Goal: Ask a question

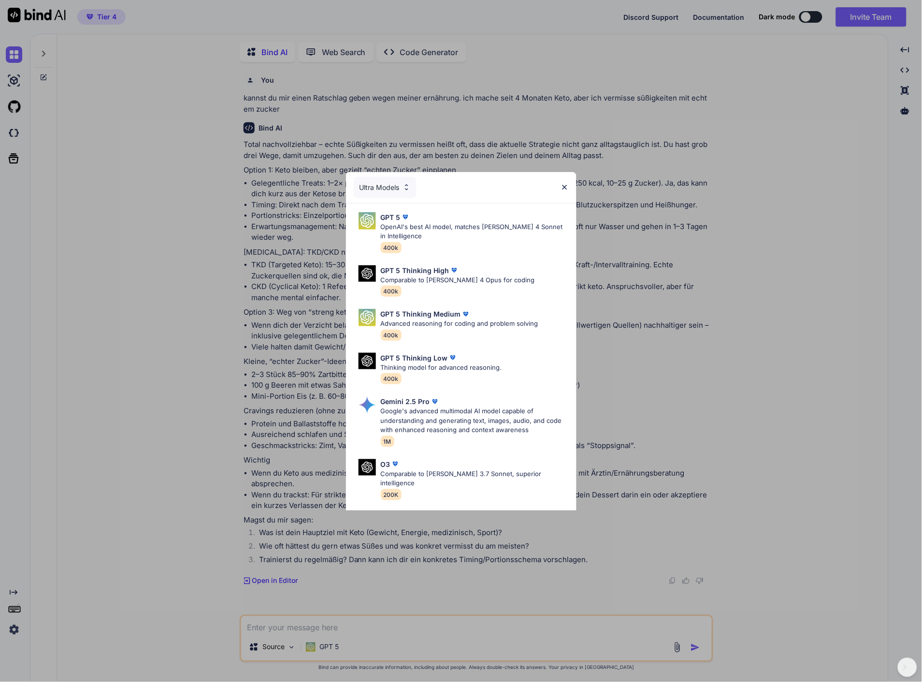
scroll to position [3, 0]
click at [562, 186] on img at bounding box center [565, 187] width 8 height 8
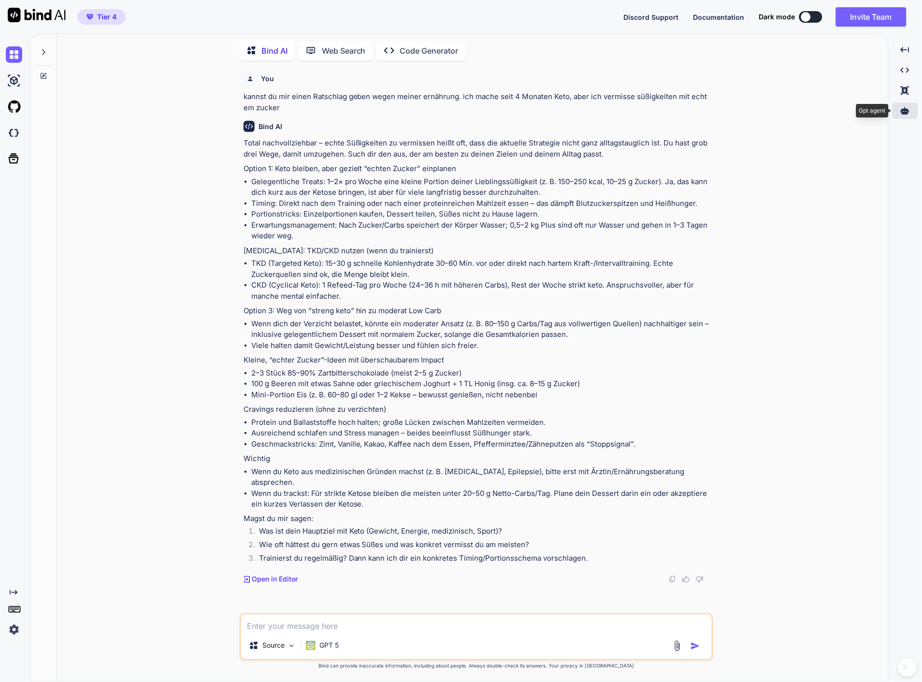
click at [902, 112] on icon at bounding box center [905, 110] width 9 height 7
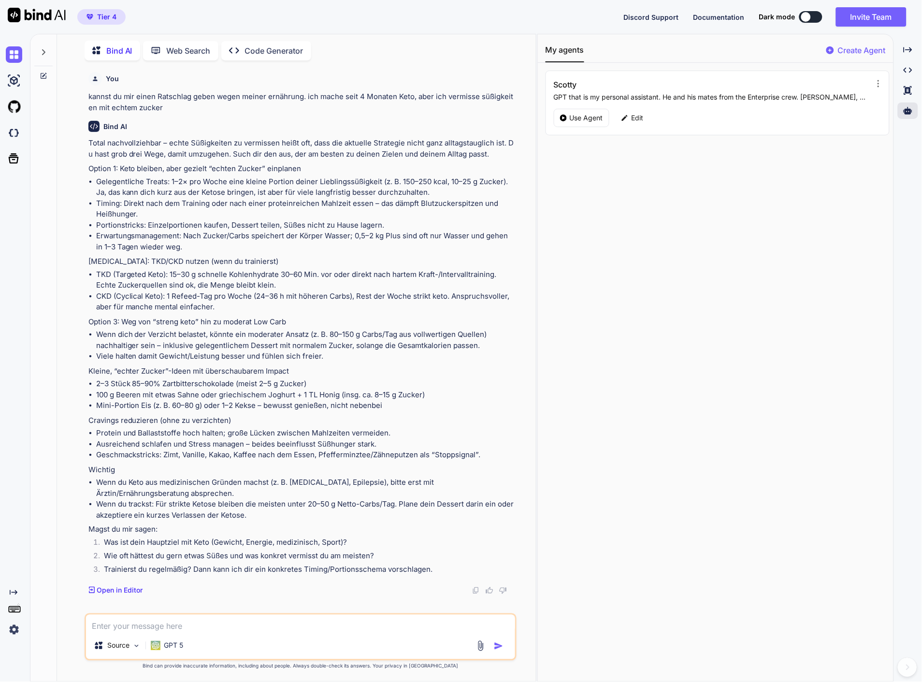
click at [847, 52] on p "Create Agent" at bounding box center [862, 50] width 48 height 12
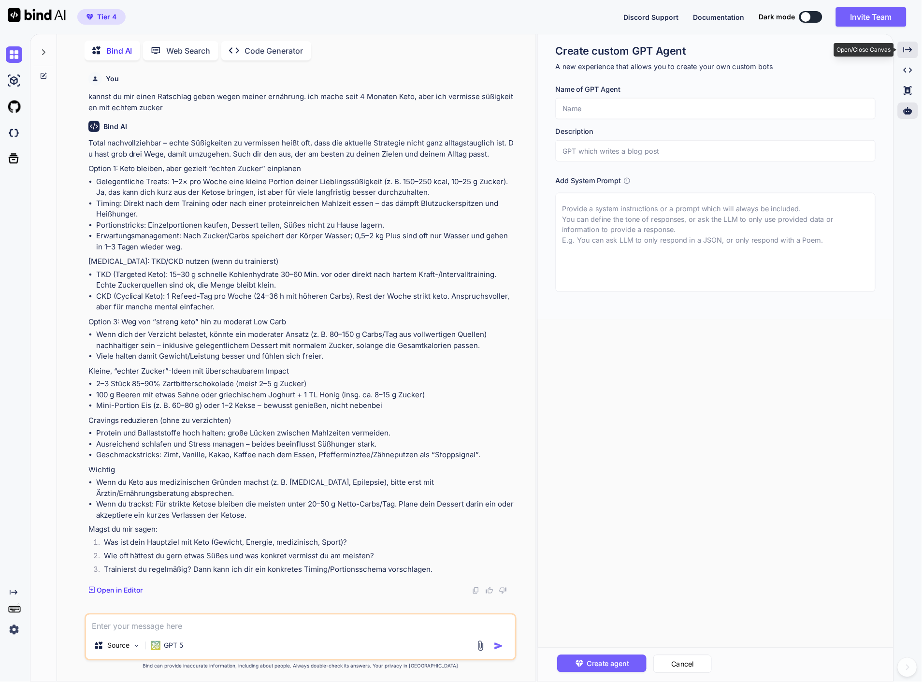
click at [910, 50] on icon "Created with Pixso." at bounding box center [908, 49] width 9 height 9
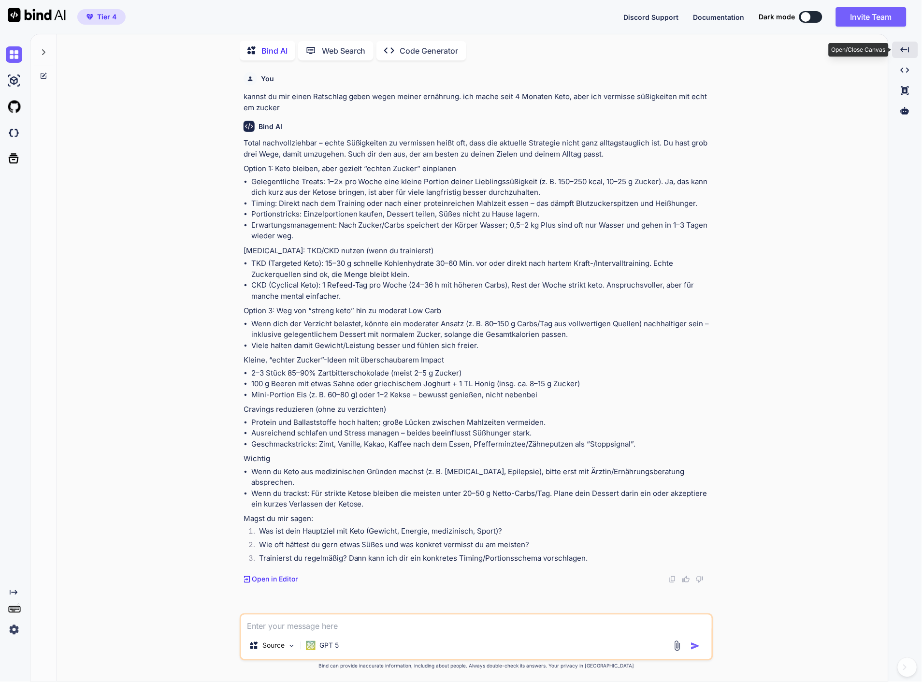
click at [910, 50] on div "Created with Pixso." at bounding box center [905, 50] width 26 height 16
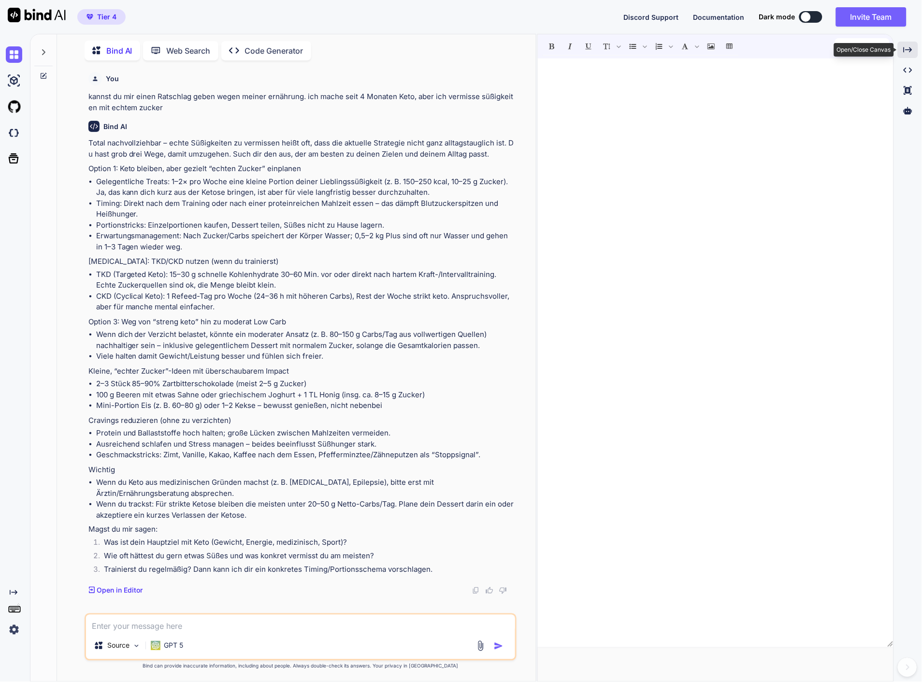
click at [910, 50] on icon "Created with Pixso." at bounding box center [908, 49] width 9 height 9
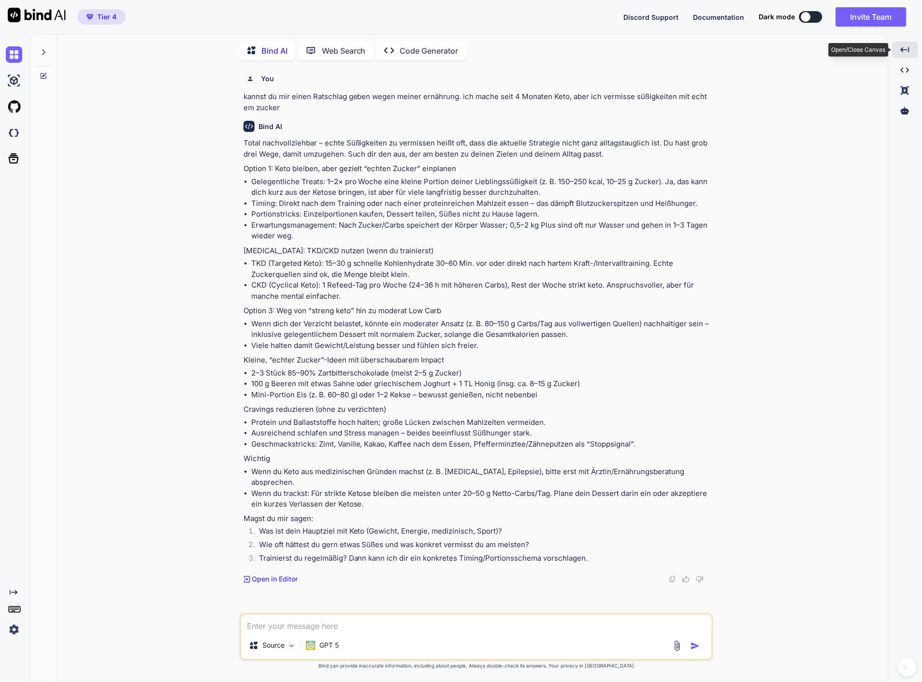
click at [910, 50] on div "Created with Pixso." at bounding box center [905, 50] width 26 height 16
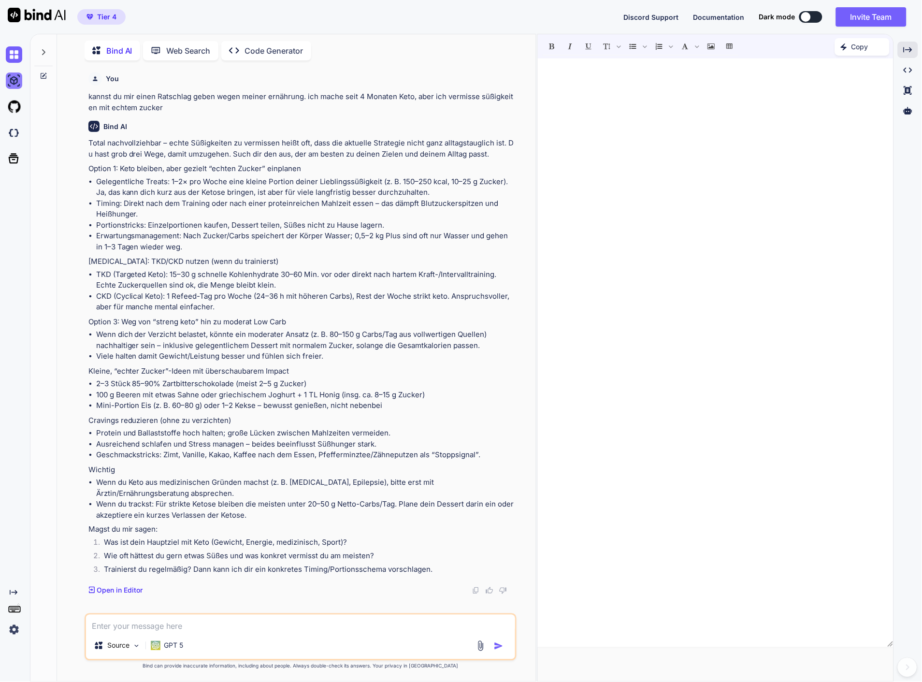
click at [20, 84] on img at bounding box center [14, 80] width 16 height 16
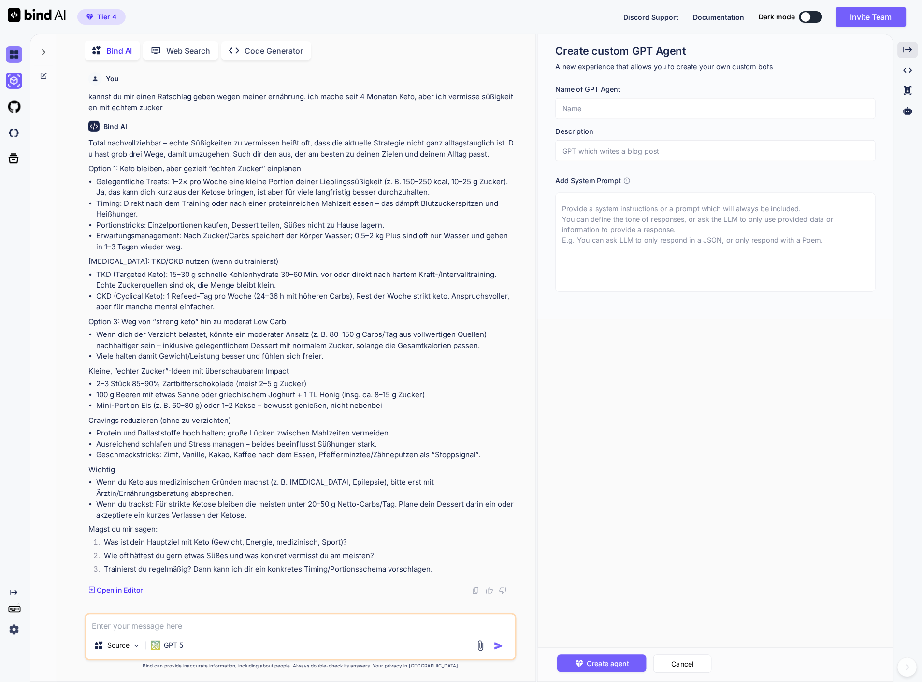
click at [13, 58] on img at bounding box center [14, 54] width 16 height 16
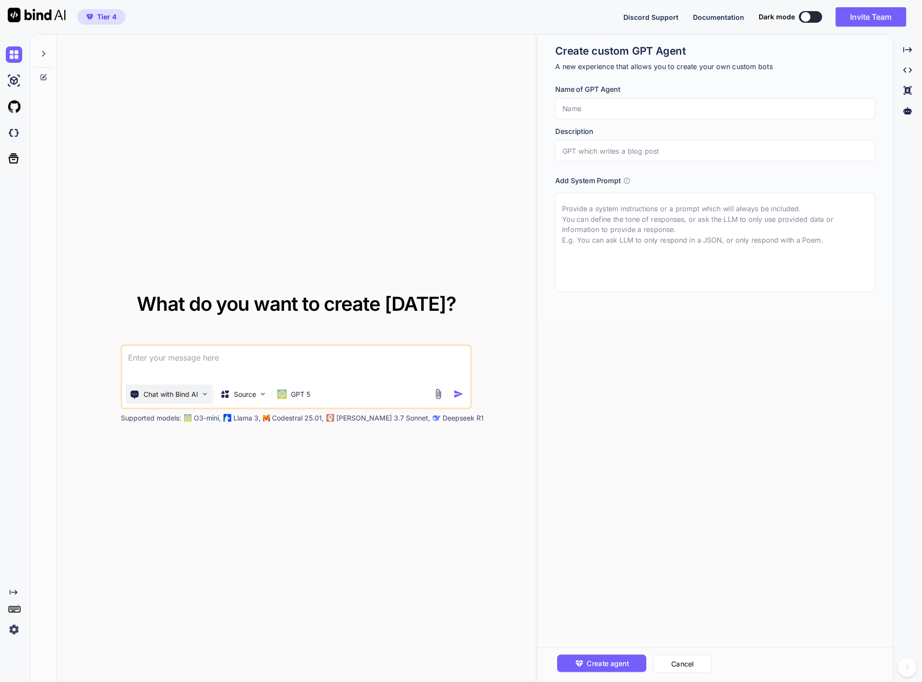
click at [203, 392] on img at bounding box center [205, 394] width 8 height 8
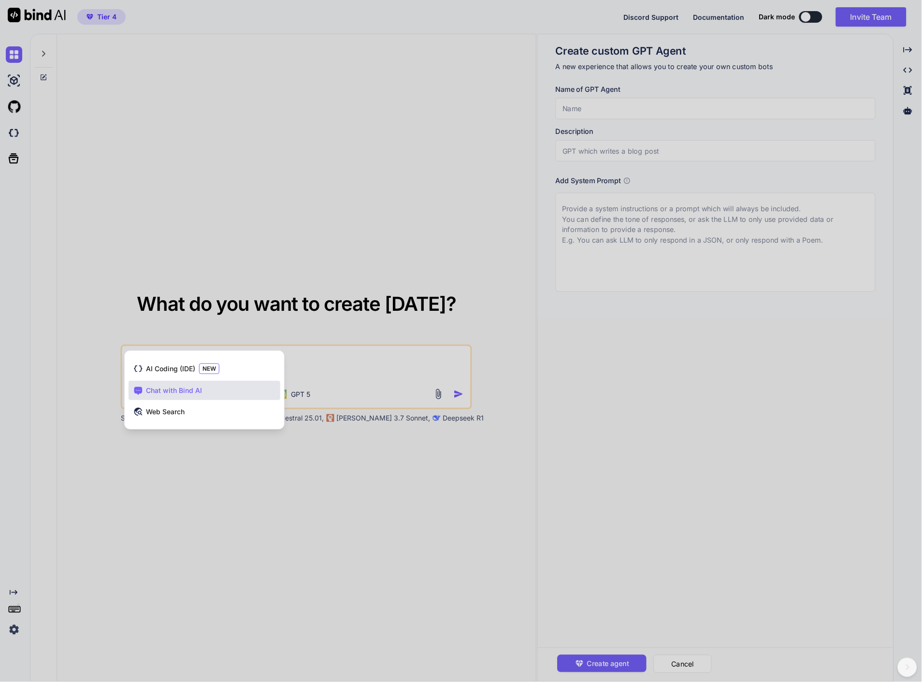
click at [210, 484] on div at bounding box center [461, 341] width 922 height 682
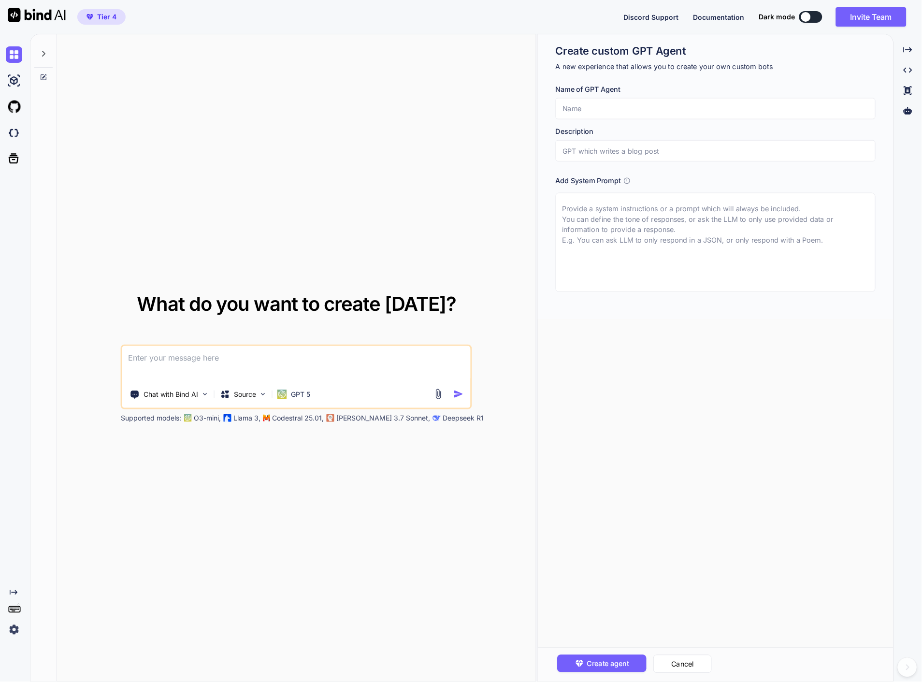
click at [107, 20] on span "Tier 4" at bounding box center [106, 17] width 19 height 10
click at [191, 352] on textarea at bounding box center [296, 364] width 348 height 36
type textarea "x"
type textarea "i"
type textarea "x"
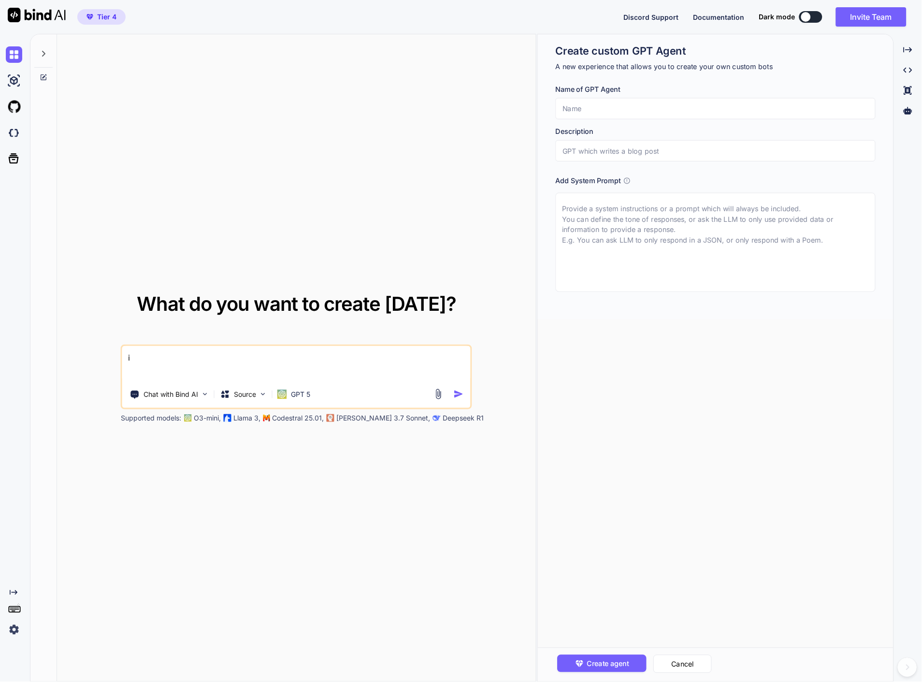
type textarea "ic"
type textarea "x"
type textarea "ich"
type textarea "x"
type textarea "ich"
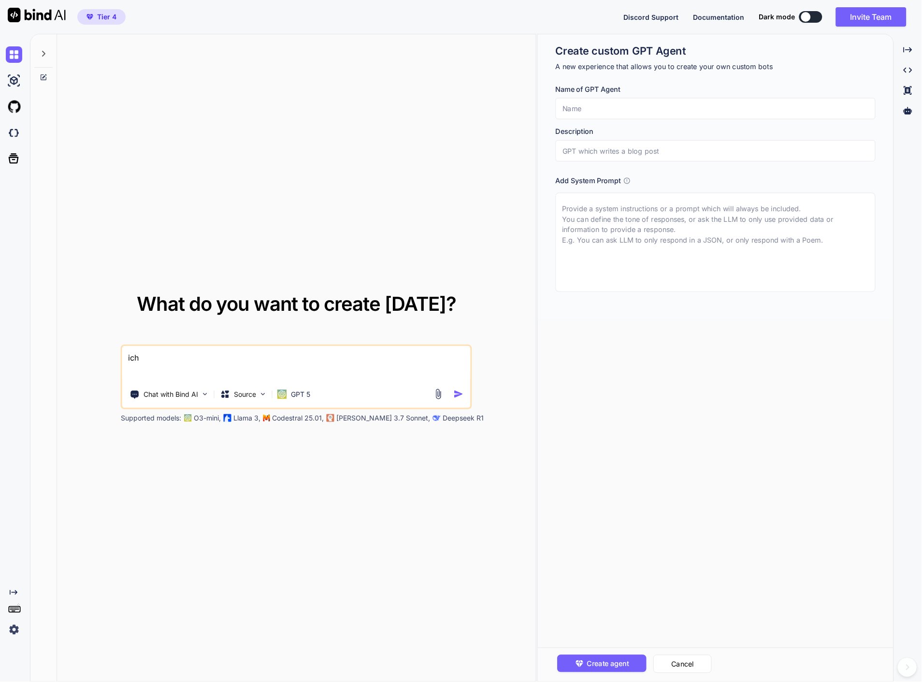
type textarea "x"
type textarea "ich m"
type textarea "x"
type textarea "ich mö"
type textarea "x"
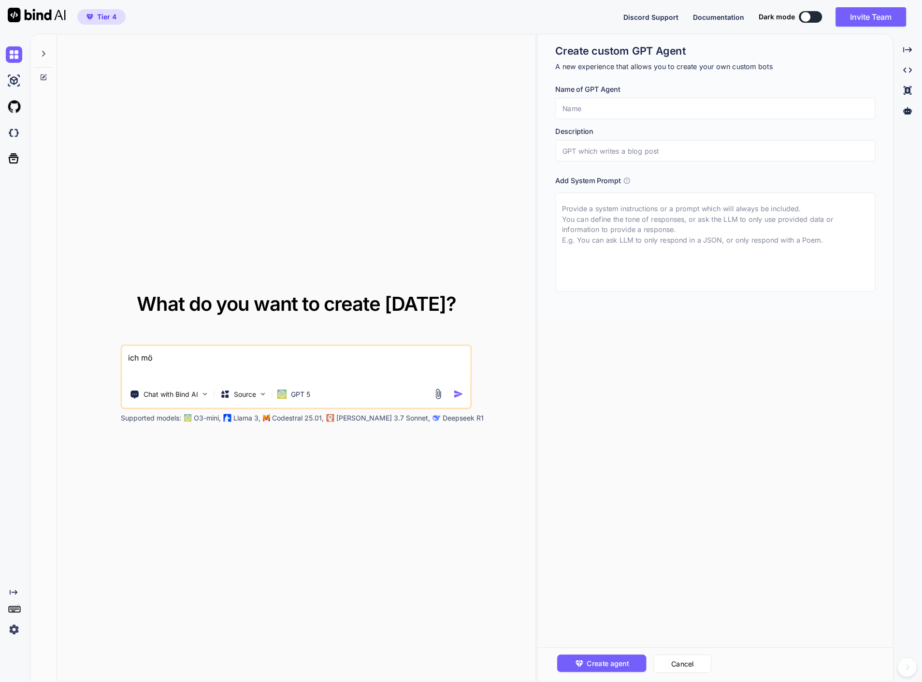
type textarea "ich möc"
type textarea "x"
type textarea "ich möch"
type textarea "x"
type textarea "ich möcht"
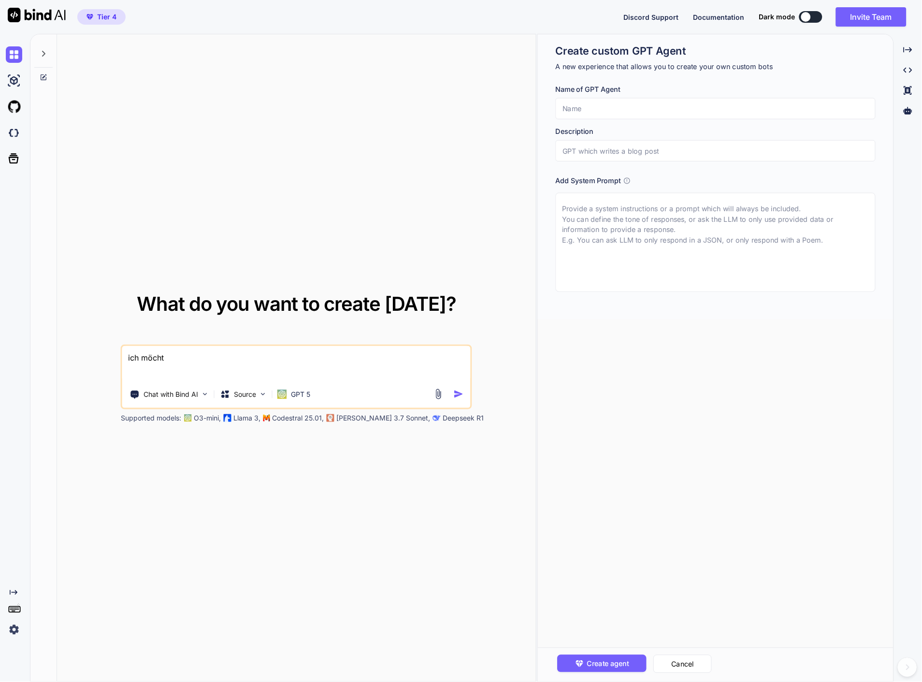
type textarea "x"
type textarea "ich möchte"
type textarea "x"
type textarea "ich möchte"
type textarea "x"
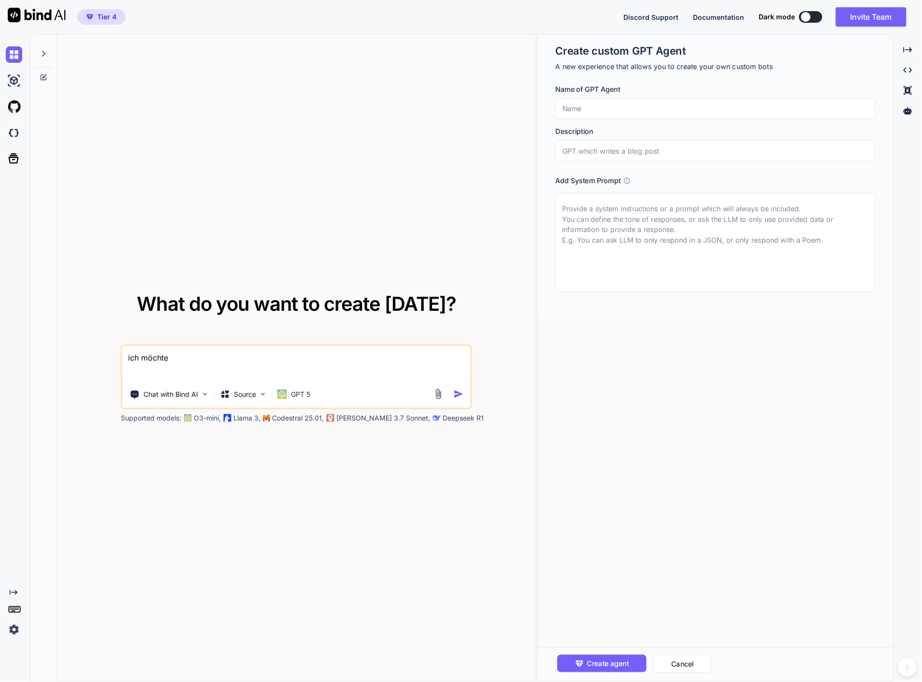
type textarea "ich möchte g"
type textarea "x"
type textarea "ich möchte ge"
type textarea "x"
type textarea "ich möchte ger"
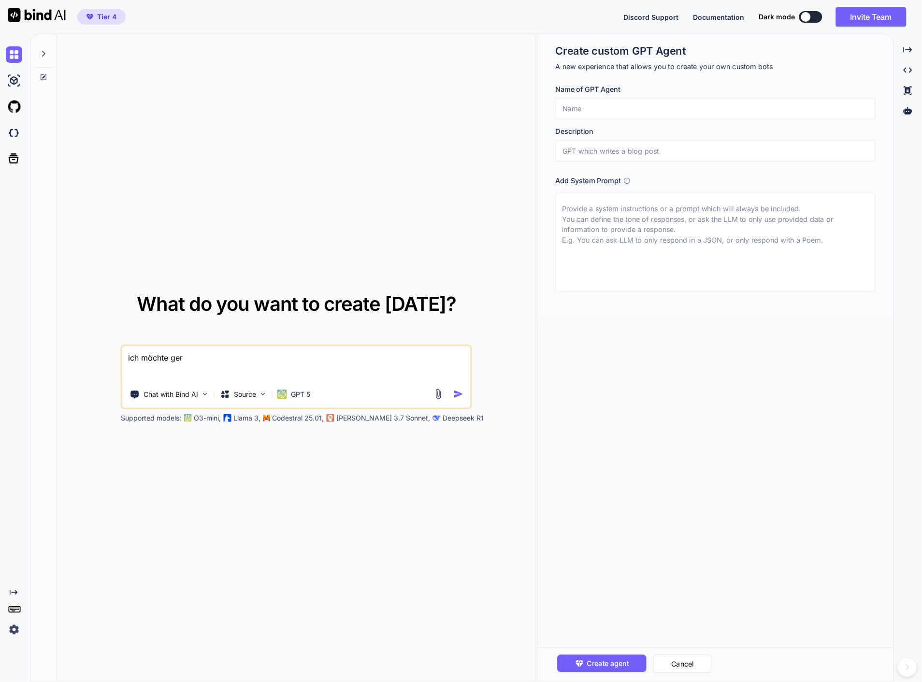
type textarea "x"
type textarea "ich möchte gern"
type textarea "x"
type textarea "ich möchte gerne"
type textarea "x"
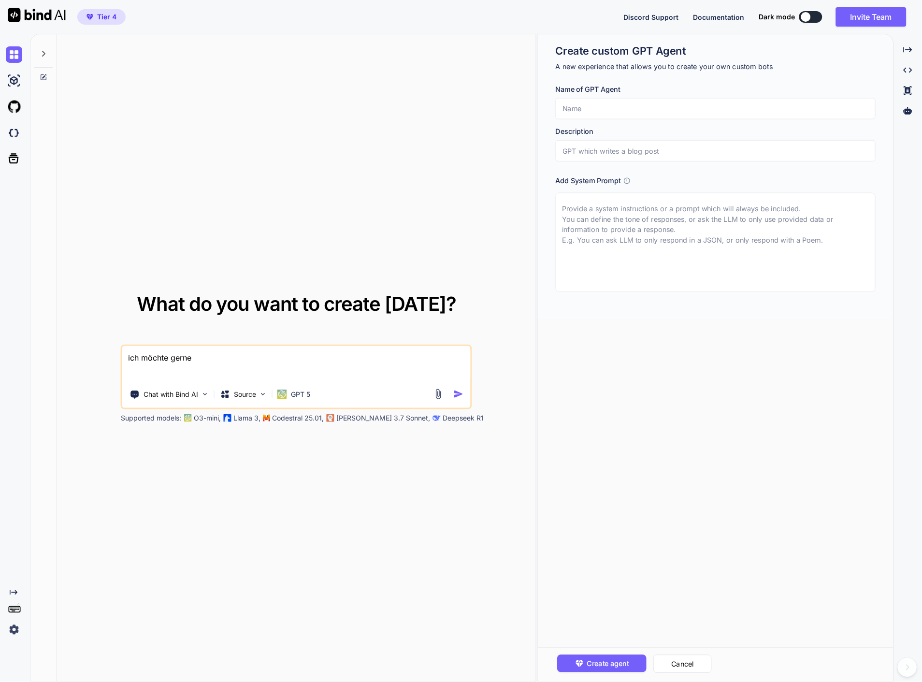
type textarea "ich möchte gerne"
type textarea "x"
type textarea "ich möchte gerne w"
type textarea "x"
type textarea "ich möchte gerne wi"
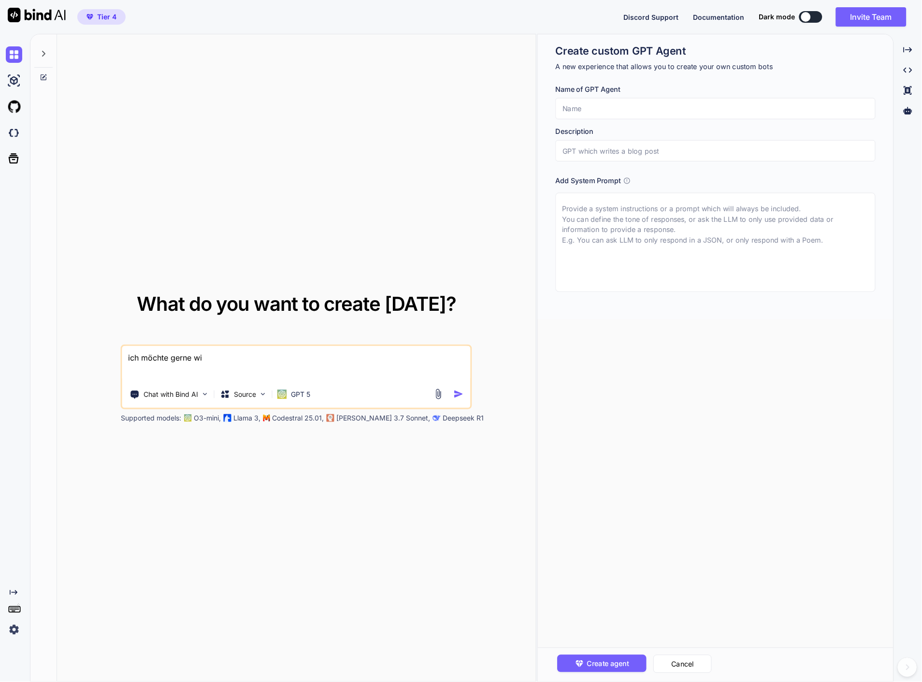
type textarea "x"
type textarea "ich möchte gerne win"
type textarea "x"
type textarea "ich möchte gerne wind"
type textarea "x"
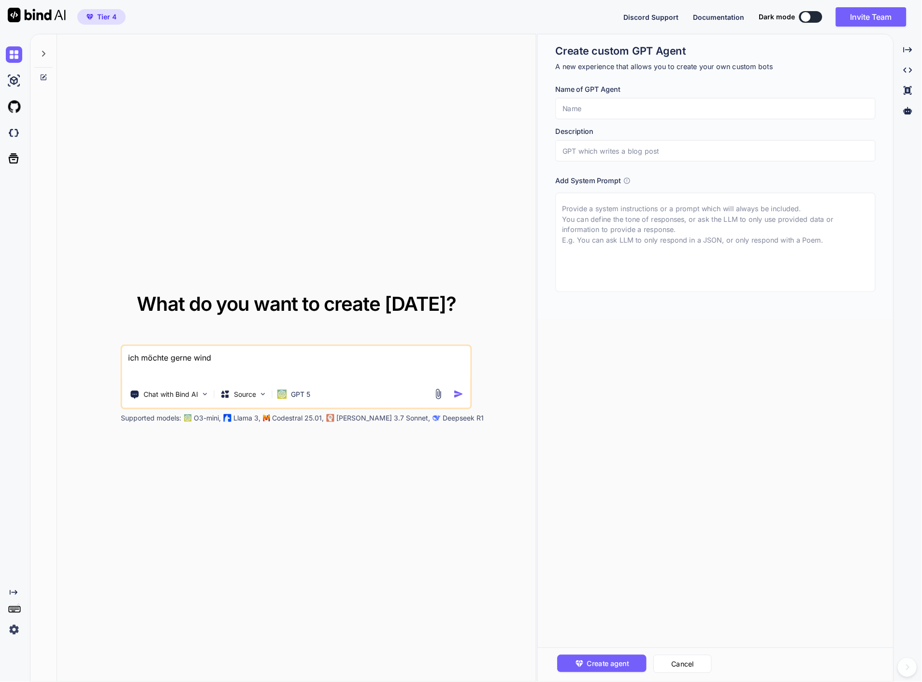
type textarea "ich möchte gerne windo"
type textarea "x"
type textarea "ich möchte gerne window"
type textarea "x"
type textarea "ich möchte gerne windows"
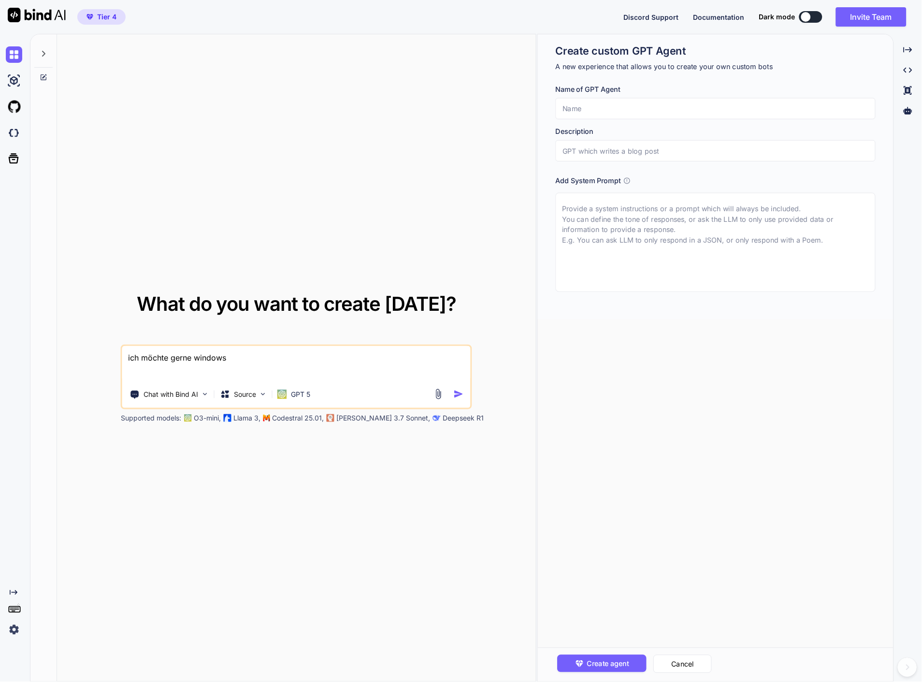
type textarea "x"
type textarea "ich möchte gerne windows"
type textarea "x"
type textarea "ich möchte gerne windows a"
type textarea "x"
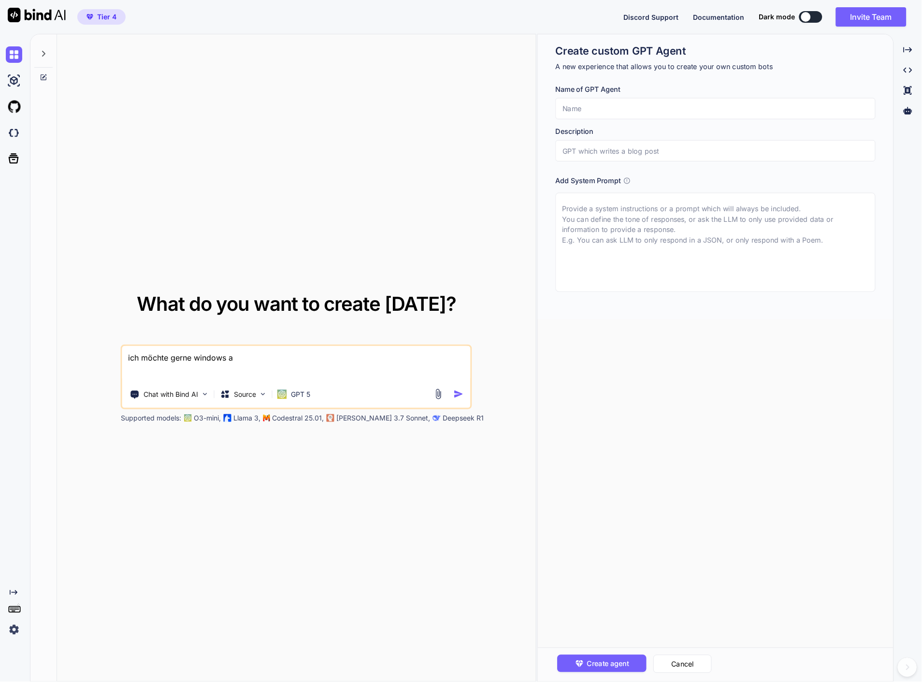
type textarea "ich möchte gerne windows ap"
type textarea "x"
type textarea "ich möchte gerne windows app"
type textarea "x"
type textarea "ich möchte gerne windows apps"
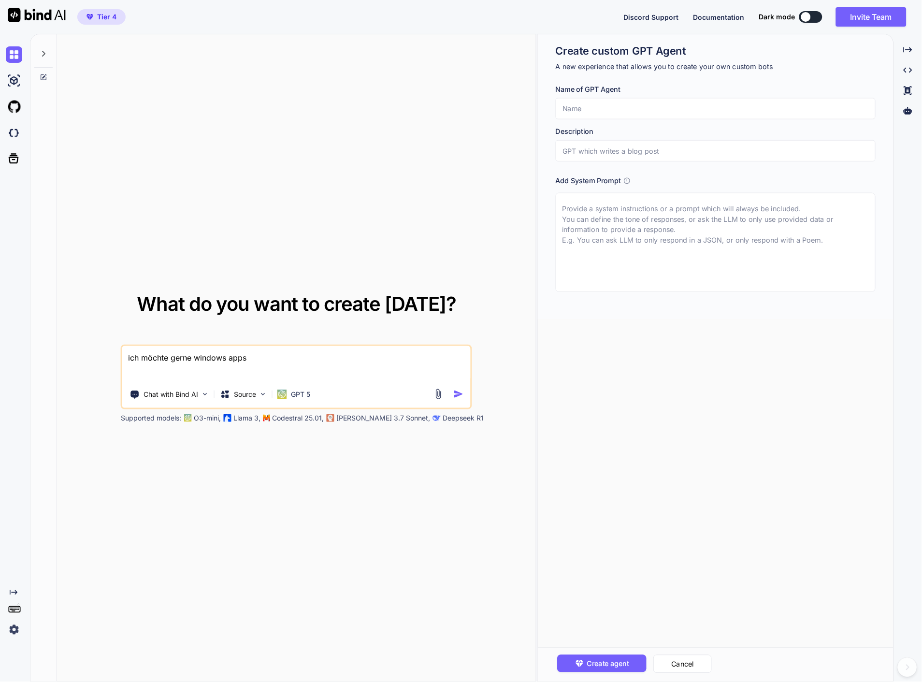
type textarea "x"
type textarea "ich möchte gerne windows apps"
type textarea "x"
type textarea "ich möchte gerne windows apps w"
type textarea "x"
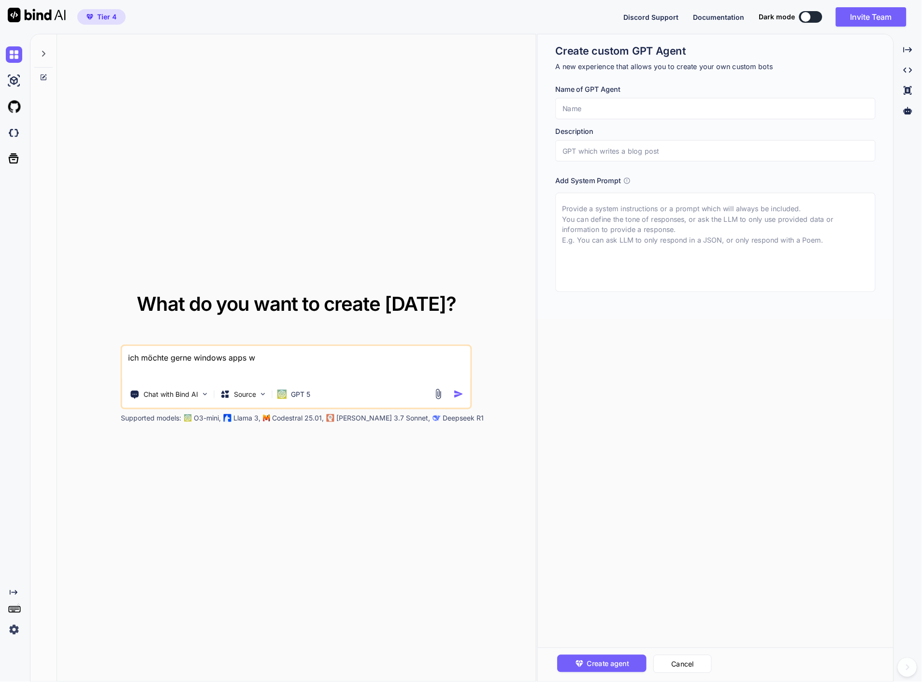
type textarea "ich möchte gerne windows apps"
type textarea "x"
type textarea "ich möchte gerne windows apps e"
type textarea "x"
type textarea "ich möchte gerne windows apps er"
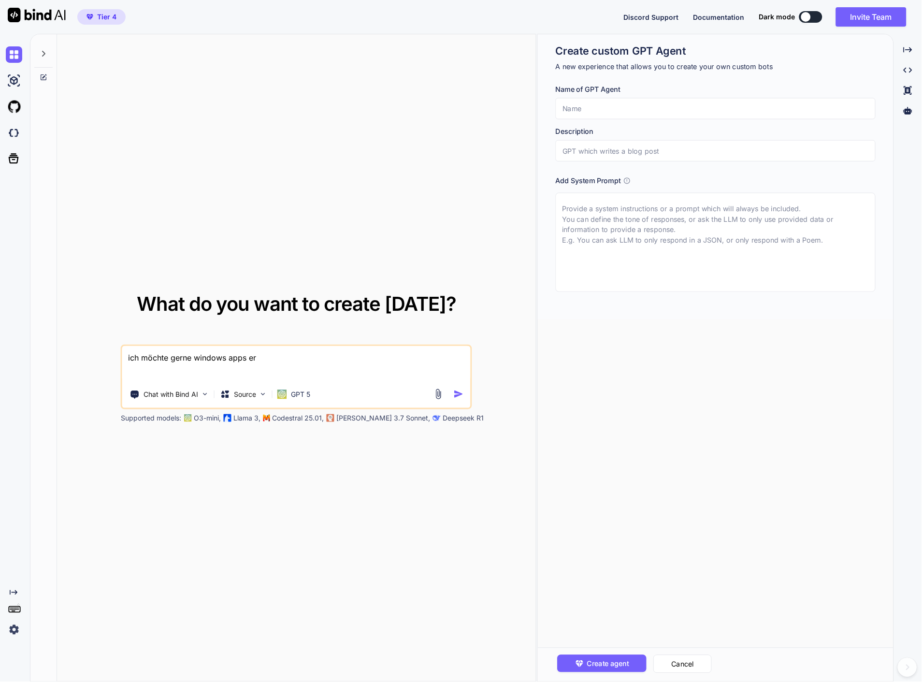
type textarea "x"
type textarea "ich möchte gerne windows apps ers"
type textarea "x"
type textarea "ich möchte gerne windows apps erst"
type textarea "x"
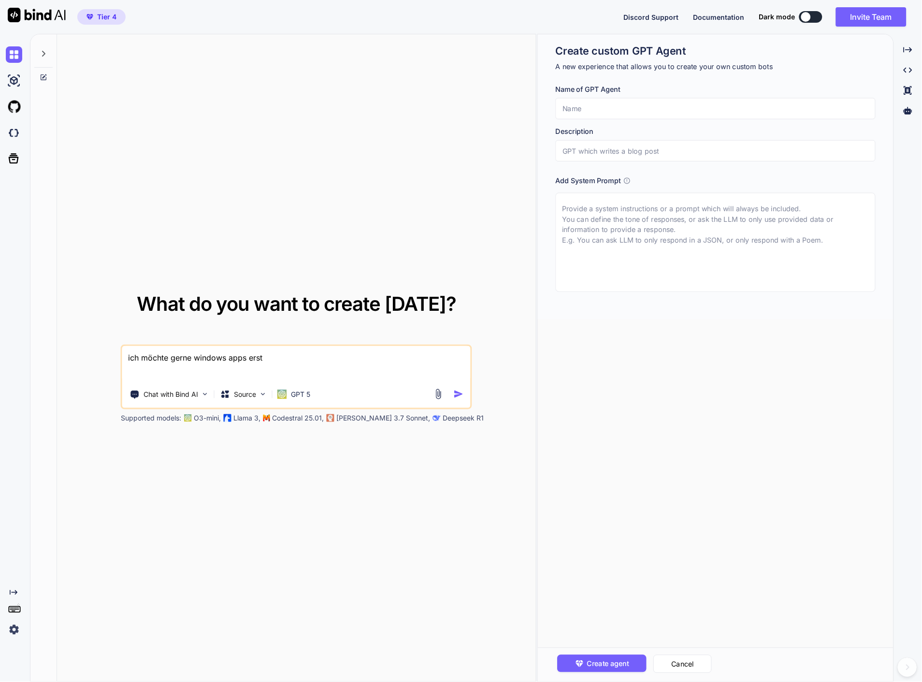
type textarea "ich möchte gerne windows apps erste"
type textarea "x"
type textarea "ich möchte gerne windows apps erstel"
type textarea "x"
type textarea "ich möchte gerne windows apps erstell"
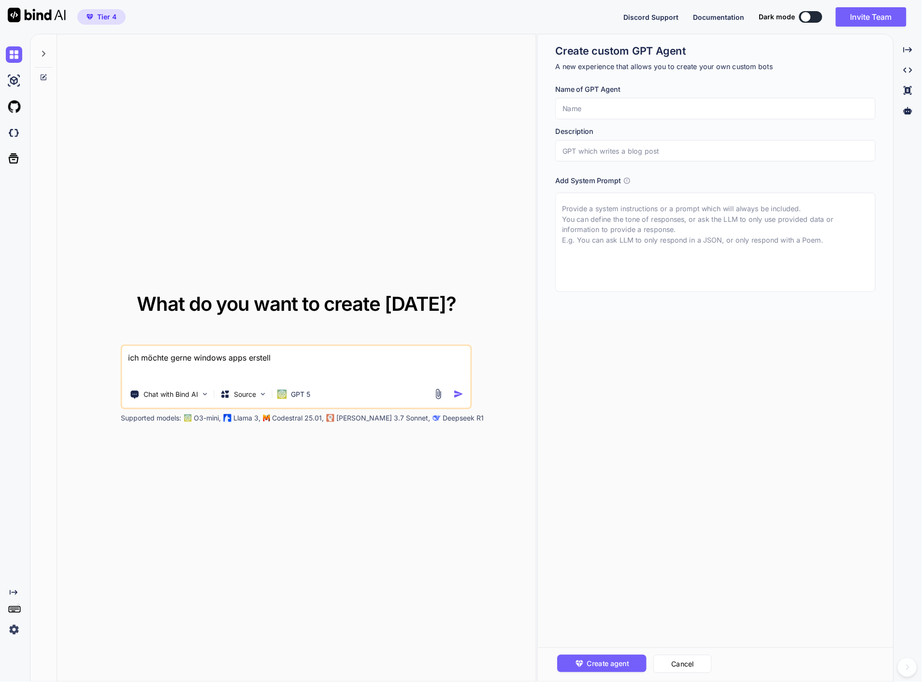
type textarea "x"
type textarea "ich möchte gerne windows apps erstelle"
type textarea "x"
type textarea "ich möchte gerne windows apps erstellen"
type textarea "x"
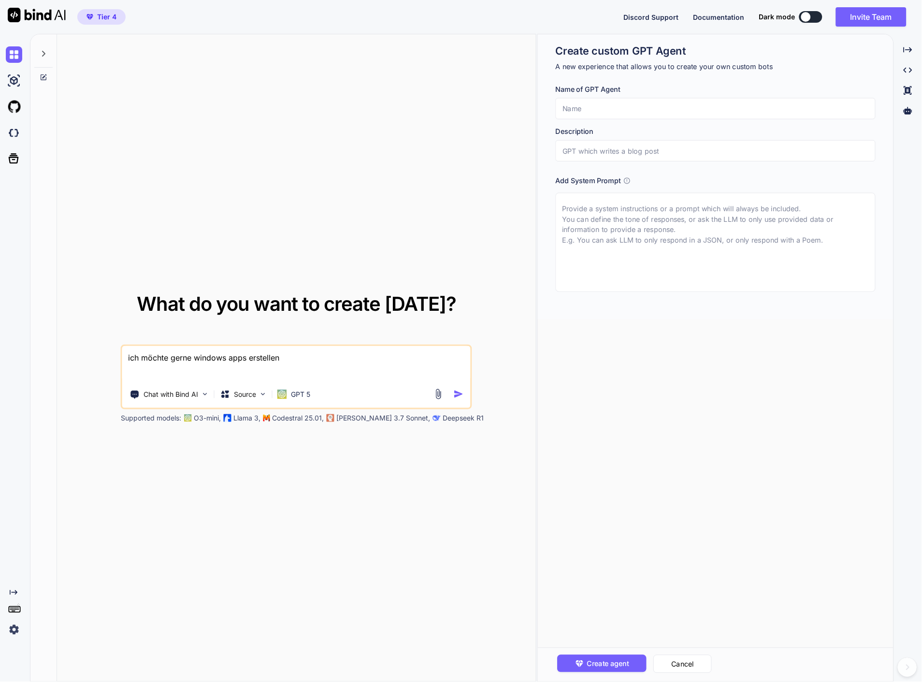
type textarea "ich möchte gerne windows apps erstellen,"
type textarea "x"
type textarea "ich möchte gerne windows apps erstellen,"
type textarea "x"
type textarea "ich möchte gerne windows apps erstellen, s"
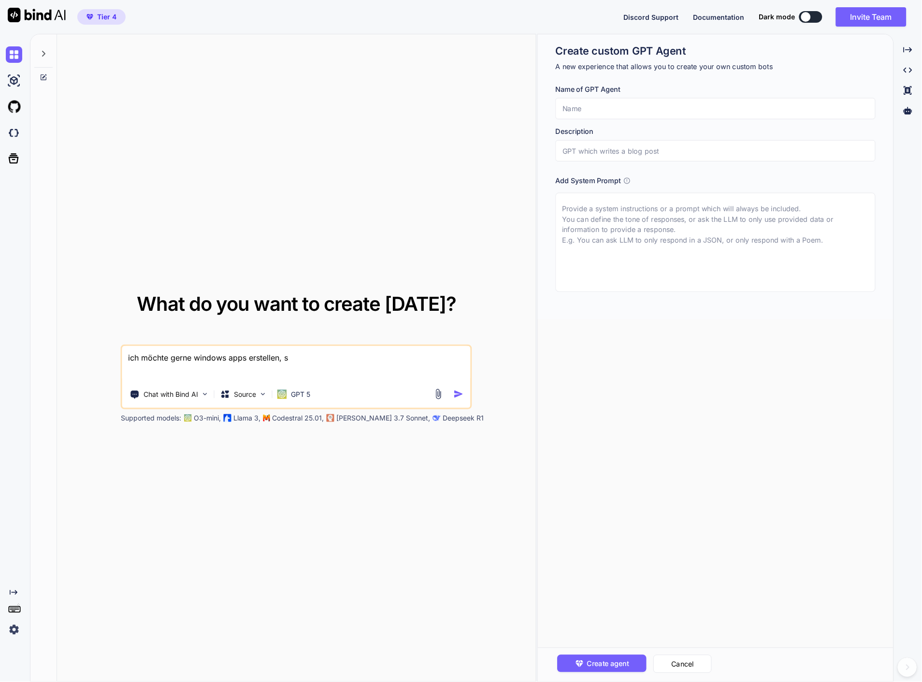
type textarea "x"
type textarea "ich möchte gerne windows apps erstellen, so"
type textarea "x"
type textarea "ich möchte gerne windows apps erstellen, so"
type textarea "x"
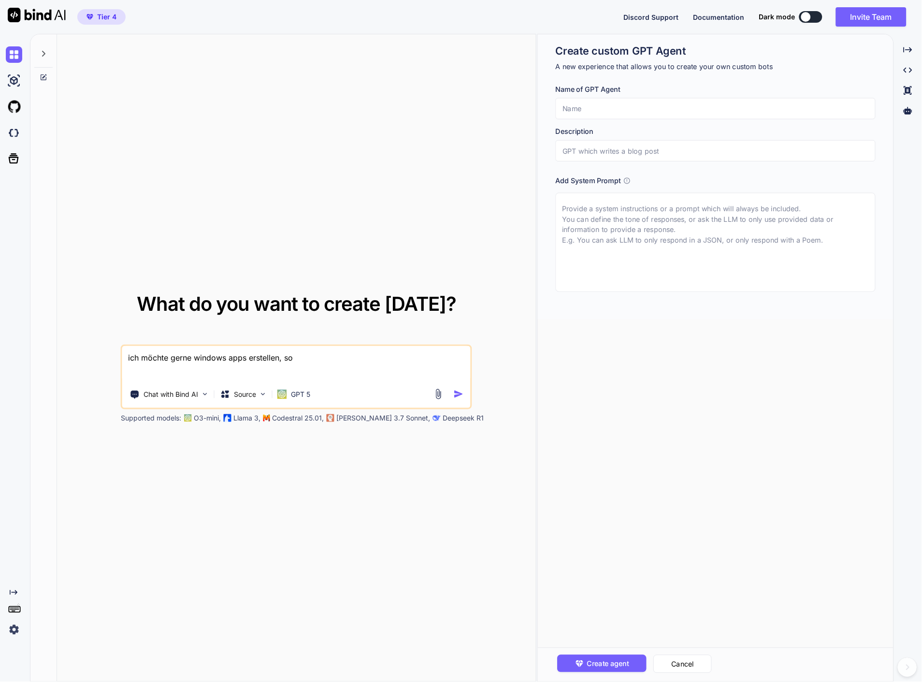
type textarea "ich möchte gerne windows apps erstellen, so r"
type textarea "x"
type textarea "ich möchte gerne windows apps erstellen, so ri"
type textarea "x"
type textarea "ich möchte gerne windows apps erstellen, so ric"
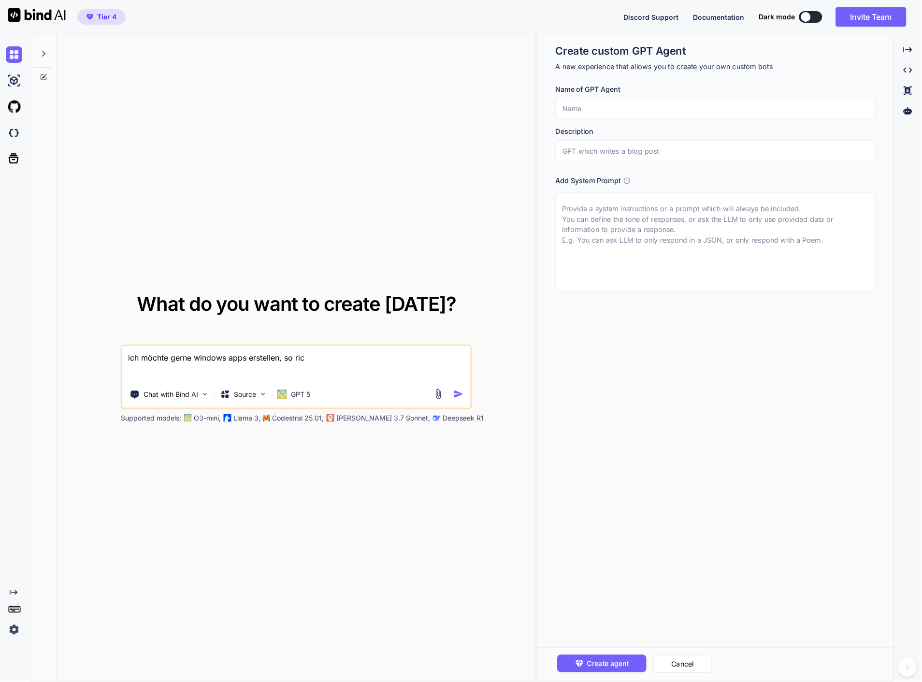
type textarea "x"
type textarea "ich möchte gerne windows apps erstellen, so rich"
type textarea "x"
type textarea "ich möchte gerne windows apps erstellen, so richt"
type textarea "x"
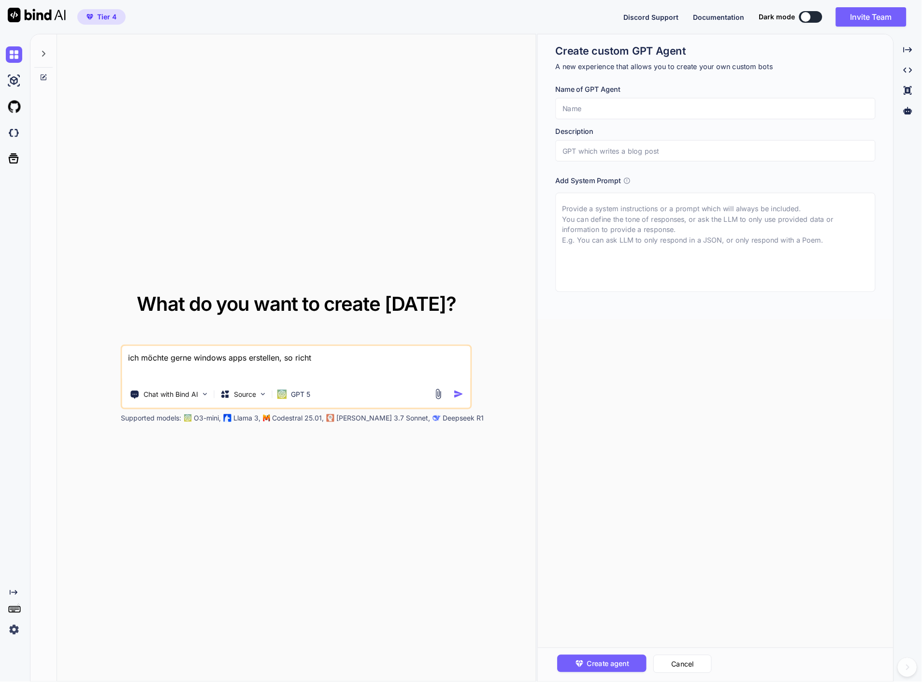
type textarea "ich möchte gerne windows apps erstellen, so richti"
type textarea "x"
type textarea "ich möchte gerne windows apps erstellen, so richtig"
type textarea "x"
type textarea "ich möchte gerne windows apps erstellen, so richtige"
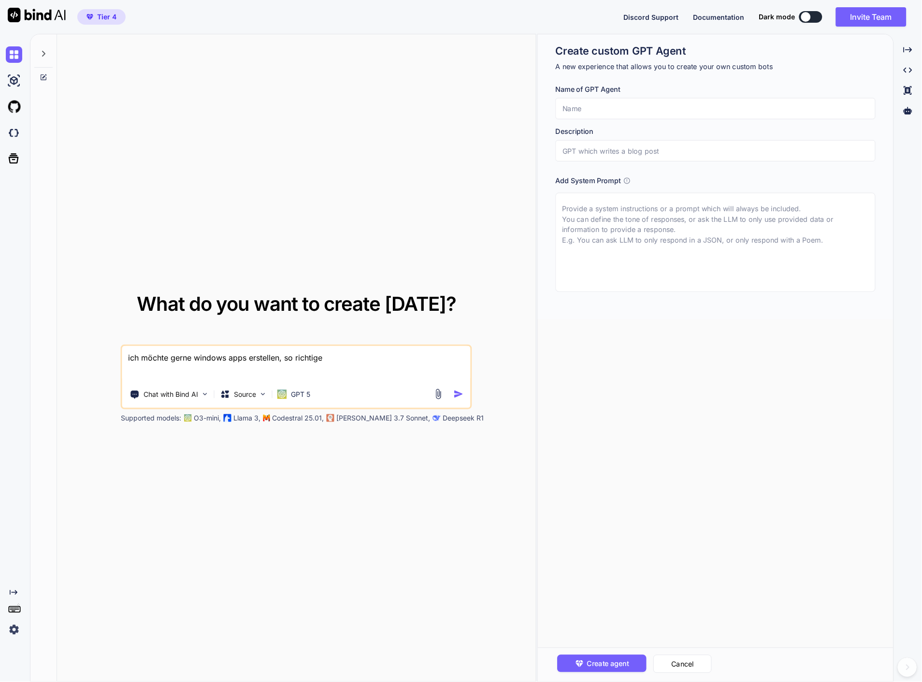
type textarea "x"
type textarea "ich möchte gerne windows apps erstellen, so richtige"
type textarea "x"
type textarea "ich möchte gerne windows apps erstellen, so richtige d"
type textarea "x"
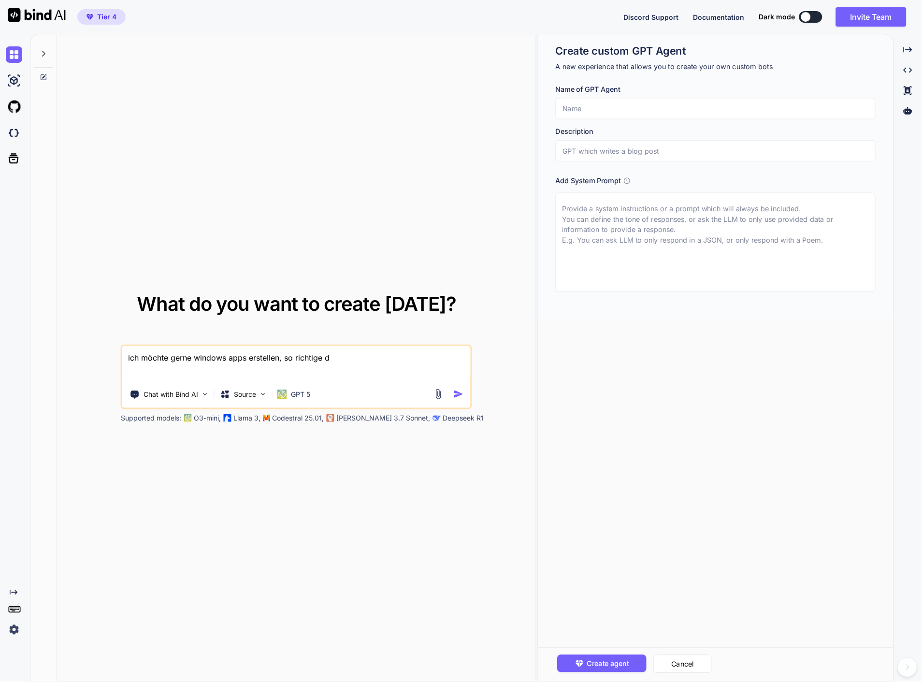
type textarea "ich möchte gerne windows apps erstellen, so richtige di"
type textarea "x"
type textarea "ich möchte gerne windows apps erstellen, so richtige die"
type textarea "x"
type textarea "ich möchte gerne windows apps erstellen, so richtige die"
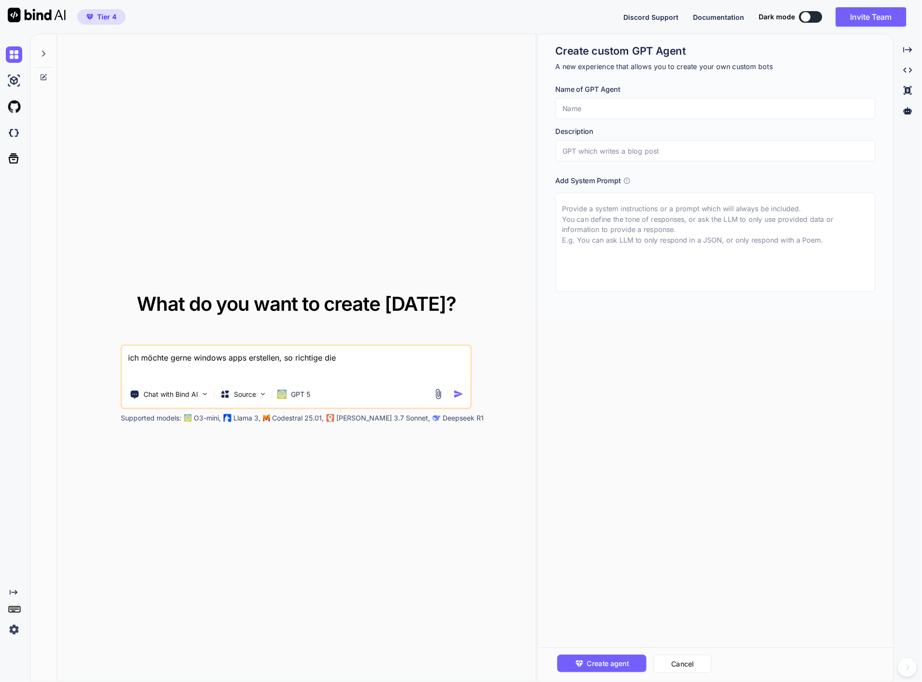
type textarea "x"
type textarea "ich möchte gerne windows apps erstellen, so richtige die m"
type textarea "x"
type textarea "ich möchte gerne windows apps erstellen, so richtige die ma"
type textarea "x"
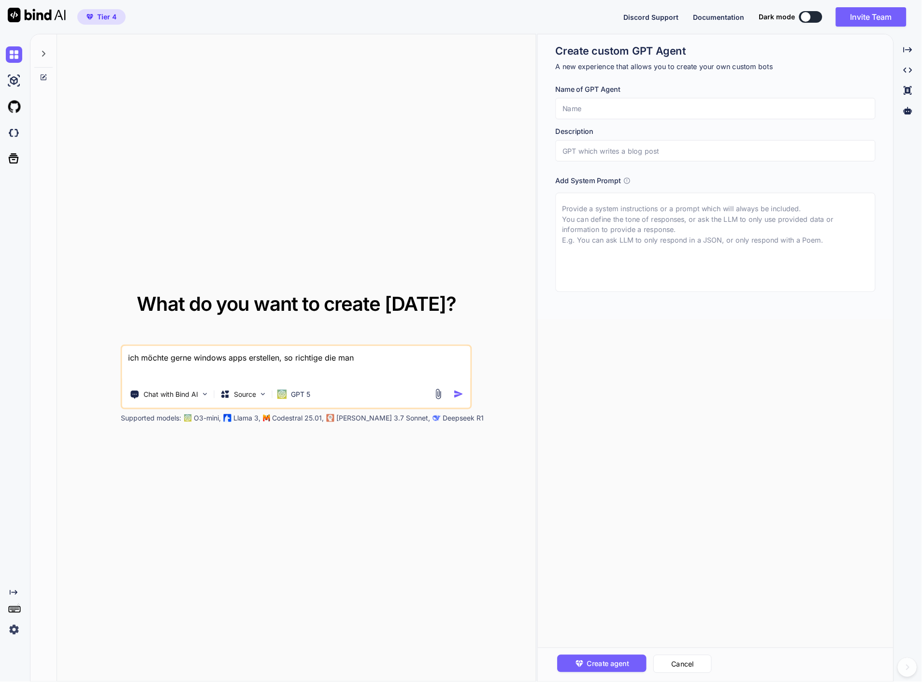
type textarea "ich möchte gerne windows apps erstellen, so richtige die man"
type textarea "x"
type textarea "ich möchte gerne windows apps erstellen, so richtige die man m"
type textarea "x"
type textarea "ich möchte gerne windows apps erstellen, so richtige die man mi"
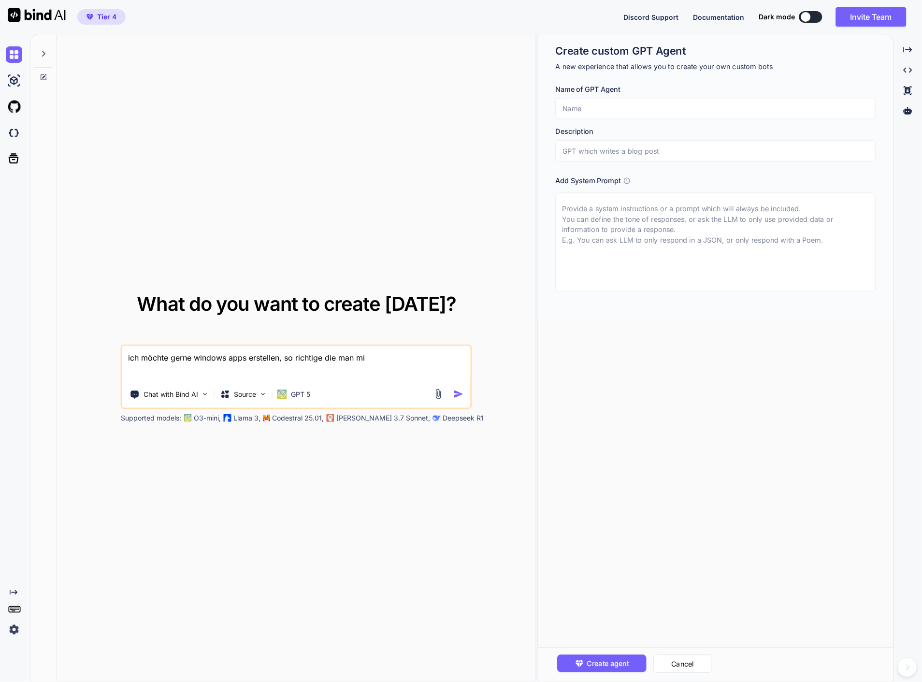
type textarea "x"
type textarea "ich möchte gerne windows apps erstellen, so richtige die man mit"
type textarea "x"
type textarea "ich möchte gerne windows apps erstellen, so richtige die man mit s"
type textarea "x"
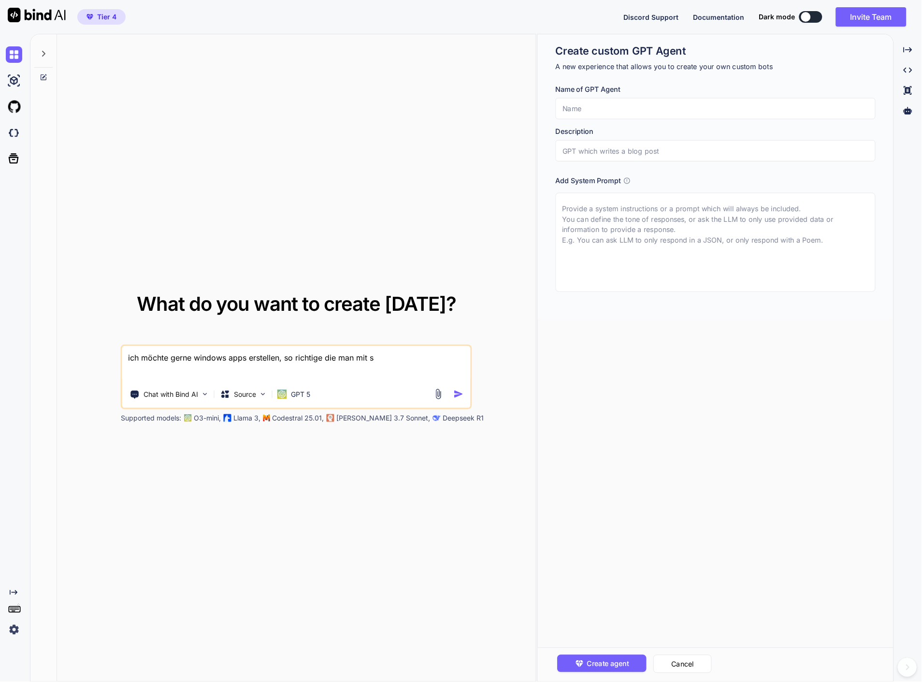
type textarea "ich möchte gerne windows apps erstellen, so richtige die man mit se"
type textarea "x"
type textarea "ich möchte gerne windows apps erstellen, so richtige die man mit set"
type textarea "x"
type textarea "ich möchte gerne windows apps erstellen, so richtige die man mit setu"
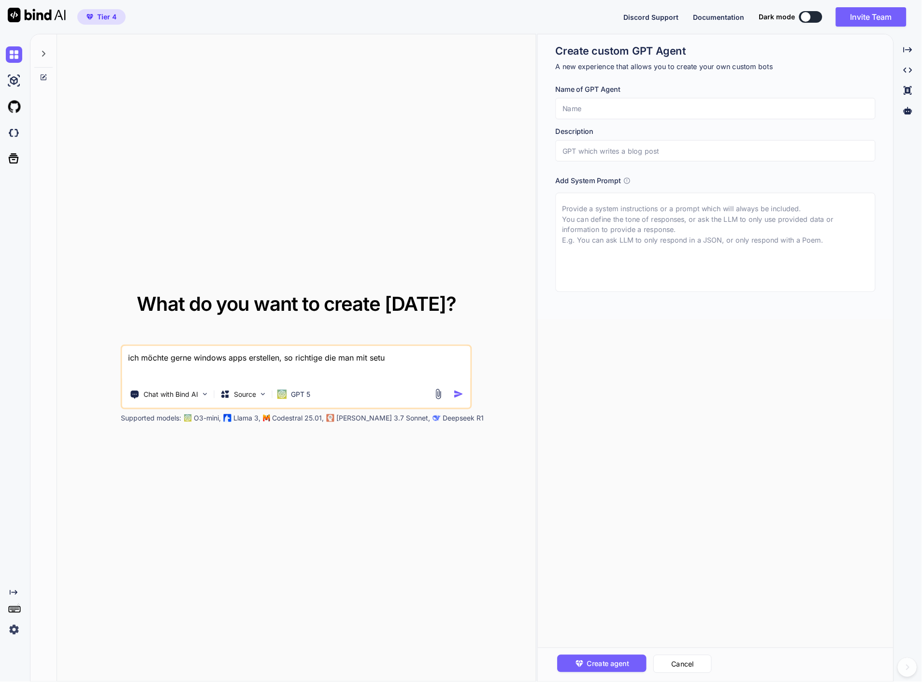
type textarea "x"
type textarea "ich möchte gerne windows apps erstellen, so richtige die man mit setup"
type textarea "x"
type textarea "ich möchte gerne windows apps erstellen, so richtige die man mit setup."
type textarea "x"
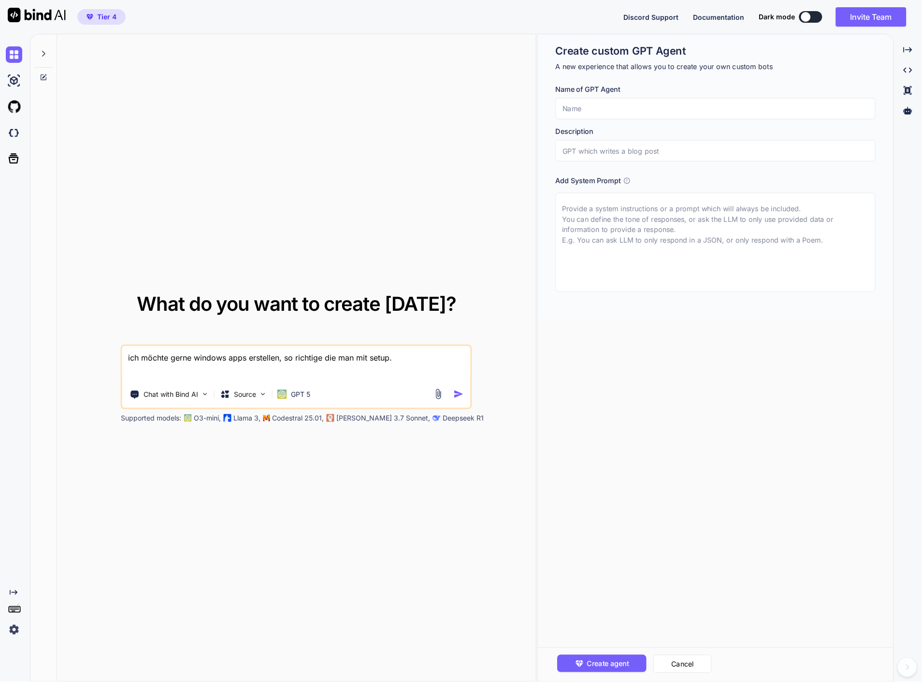
type textarea "ich möchte gerne windows apps erstellen, so richtige die man mit setup.e"
type textarea "x"
type textarea "ich möchte gerne windows apps erstellen, so richtige die man mit setup.ex"
type textarea "x"
type textarea "ich möchte gerne windows apps erstellen, so richtige die man mit setup.exe"
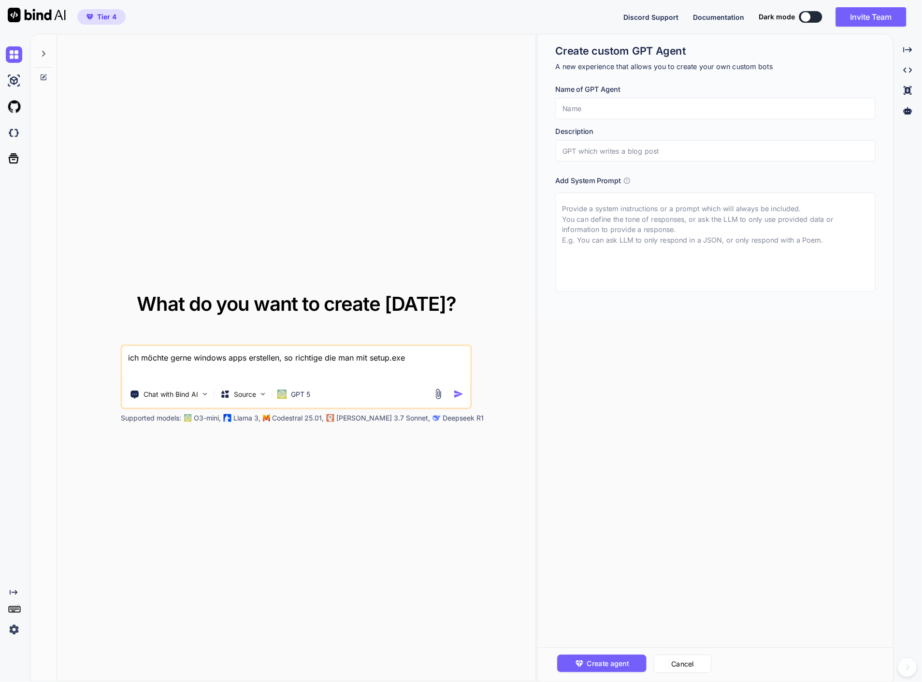
type textarea "x"
type textarea "ich möchte gerne windows apps erstellen, so richtige die man mit setup.exe"
type textarea "x"
type textarea "ich möchte gerne windows apps erstellen, so richtige die man mit setup.exe e"
type textarea "x"
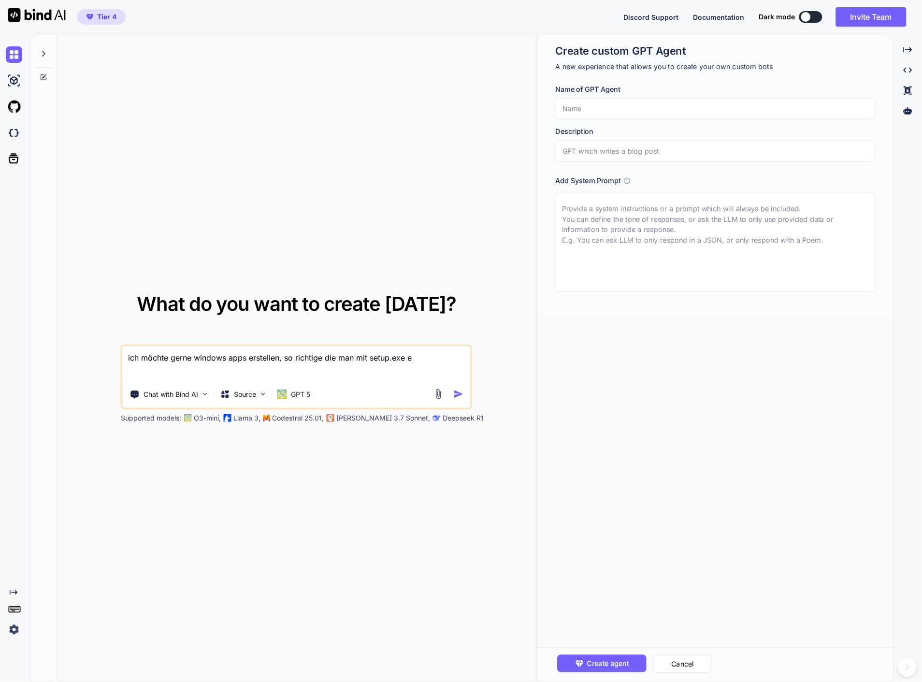
type textarea "ich möchte gerne windows apps erstellen, so richtige die man mit setup.exe er"
type textarea "x"
type textarea "ich möchte gerne windows apps erstellen, so richtige die man mit setup.exe ers"
type textarea "x"
type textarea "ich möchte gerne windows apps erstellen, so richtige die man mit setup.exe erst"
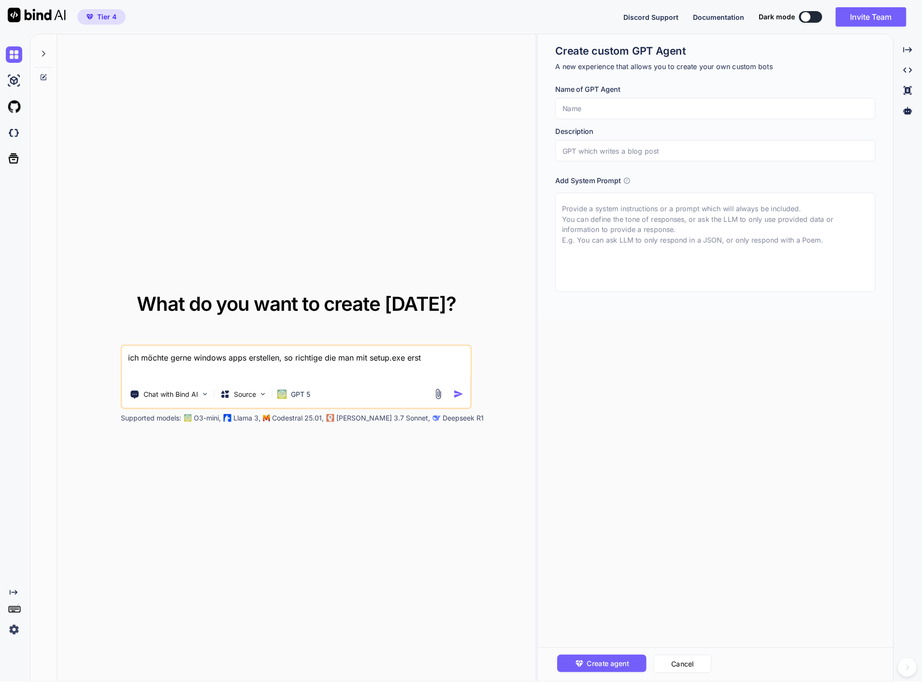
type textarea "x"
type textarea "ich möchte gerne windows apps erstellen, so richtige die man mit setup.exe erste"
type textarea "x"
type textarea "ich möchte gerne windows apps erstellen, so richtige die man mit setup.exe erst…"
type textarea "x"
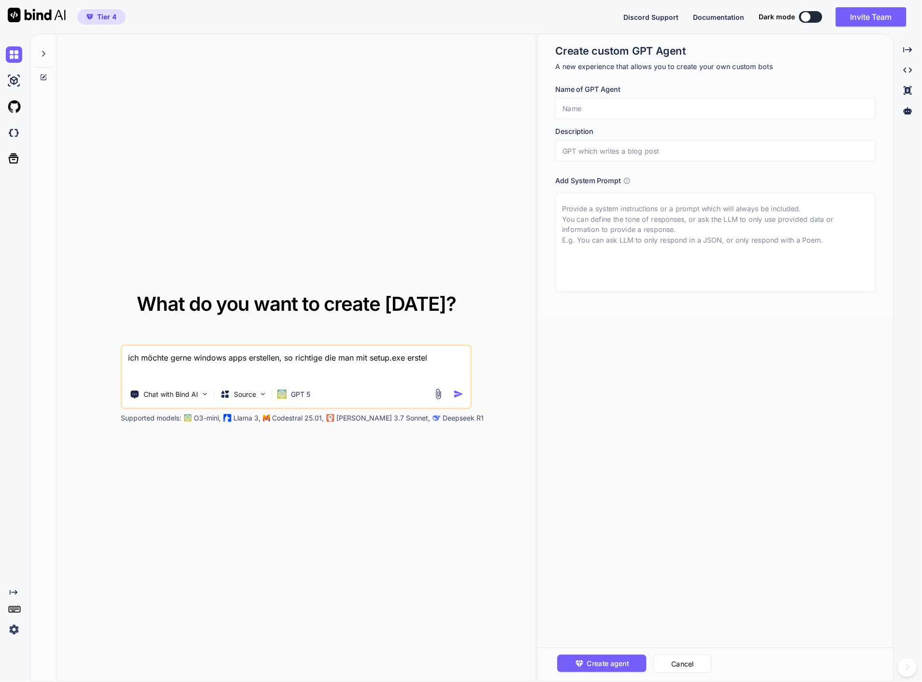
type textarea "ich möchte gerne windows apps erstellen, so richtige die man mit setup.exe erst…"
type textarea "x"
type textarea "ich möchte gerne windows apps erstellen, so richtige die man mit setup.exe erst…"
type textarea "x"
type textarea "ich möchte gerne windows apps erstellen, so richtige die man mit setup.exe erst…"
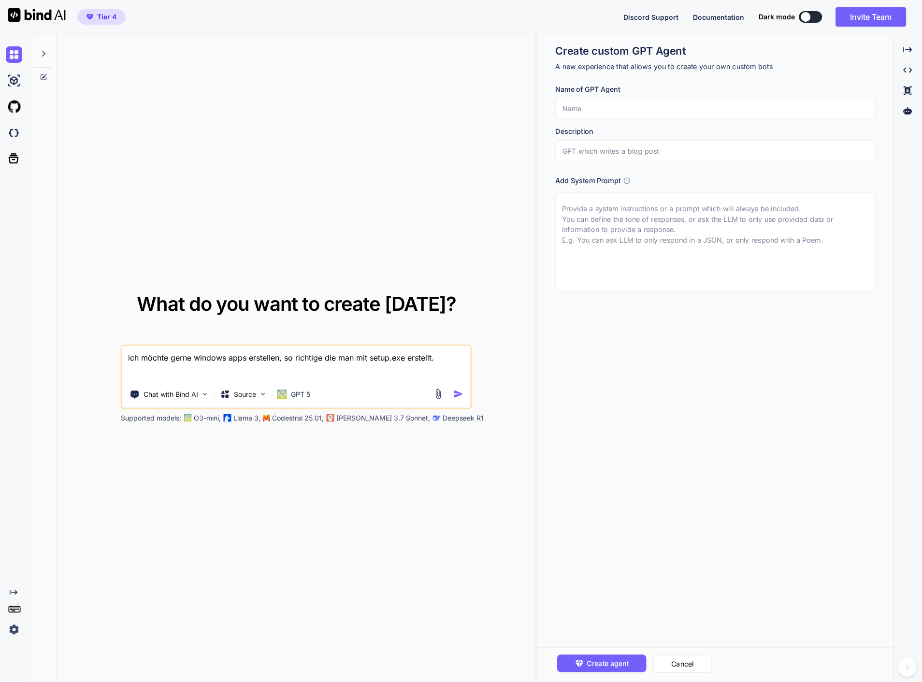
type textarea "x"
type textarea "ich möchte gerne windows apps erstellen, so richtige die man mit setup.exe erst…"
type textarea "x"
type textarea "ich möchte gerne windows apps erstellen, so richtige die man mit setup.exe erst…"
type textarea "x"
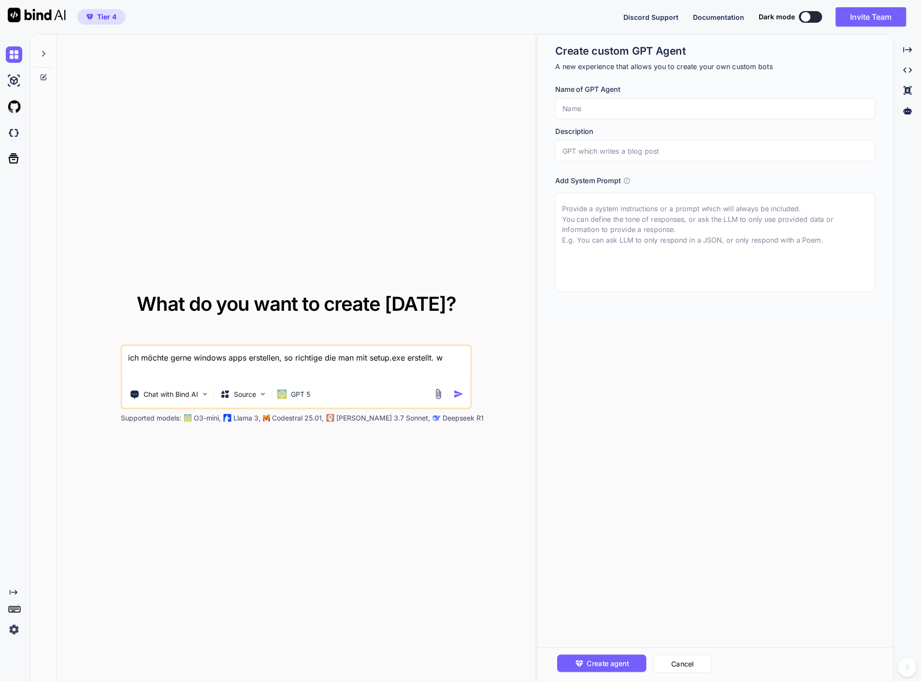
type textarea "ich möchte gerne windows apps erstellen, so richtige die man mit setup.exe erst…"
type textarea "x"
type textarea "ich möchte gerne windows apps erstellen, so richtige die man mit setup.exe erst…"
type textarea "x"
type textarea "ich möchte gerne windows apps erstellen, so richtige die man mit setup.exe erst…"
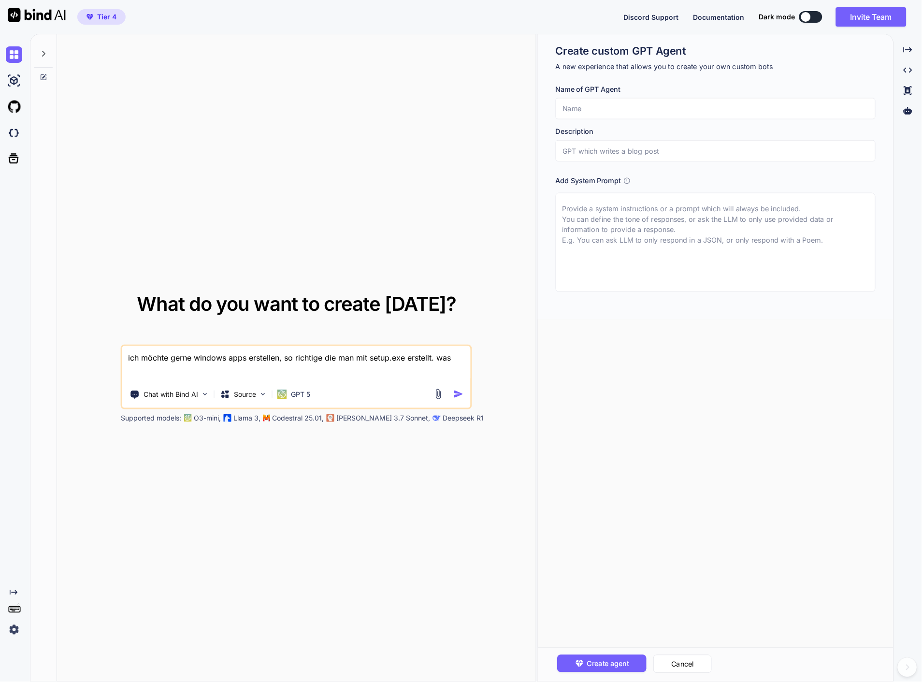
type textarea "x"
type textarea "ich möchte gerne windows apps erstellen, so richtige die man mit setup.exe erst…"
type textarea "x"
type textarea "ich möchte gerne windows apps erstellen, so richtige die man mit setup.exe erst…"
type textarea "x"
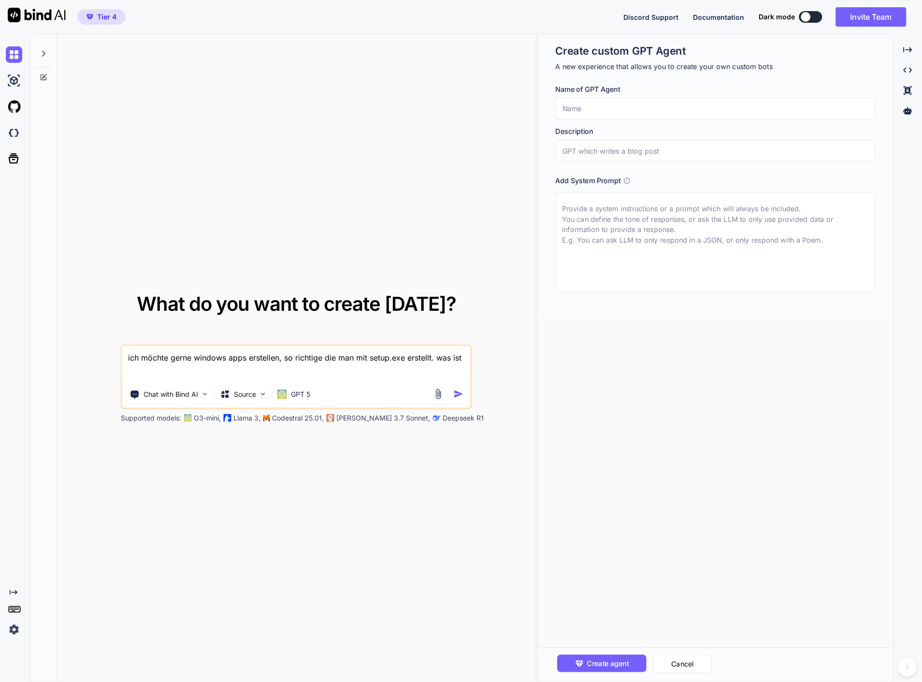
type textarea "ich möchte gerne windows apps erstellen, so richtige die man mit setup.exe erst…"
type textarea "x"
type textarea "ich möchte gerne windows apps erstellen, so richtige die man mit setup.exe erst…"
type textarea "x"
type textarea "ich möchte gerne windows apps erstellen, so richtige die man mit setup.exe erst…"
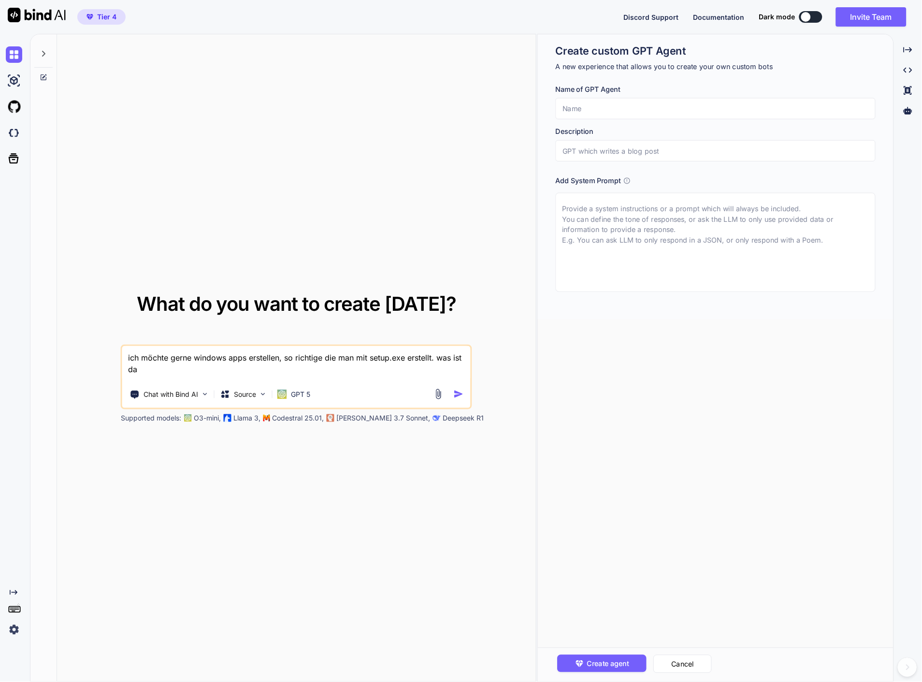
type textarea "x"
type textarea "ich möchte gerne windows apps erstellen, so richtige die man mit setup.exe erst…"
type textarea "x"
type textarea "ich möchte gerne windows apps erstellen, so richtige die man mit setup.exe erst…"
type textarea "x"
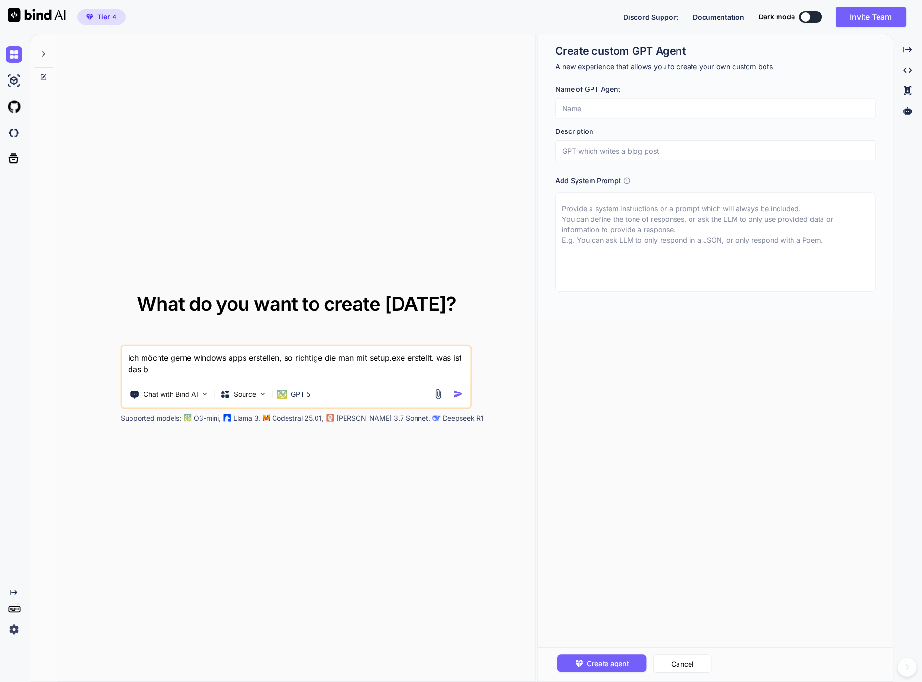
type textarea "ich möchte gerne windows apps erstellen, so richtige die man mit setup.exe erst…"
type textarea "x"
type textarea "ich möchte gerne windows apps erstellen, so richtige die man mit setup.exe erst…"
type textarea "x"
type textarea "ich möchte gerne windows apps erstellen, so richtige die man mit setup.exe erst…"
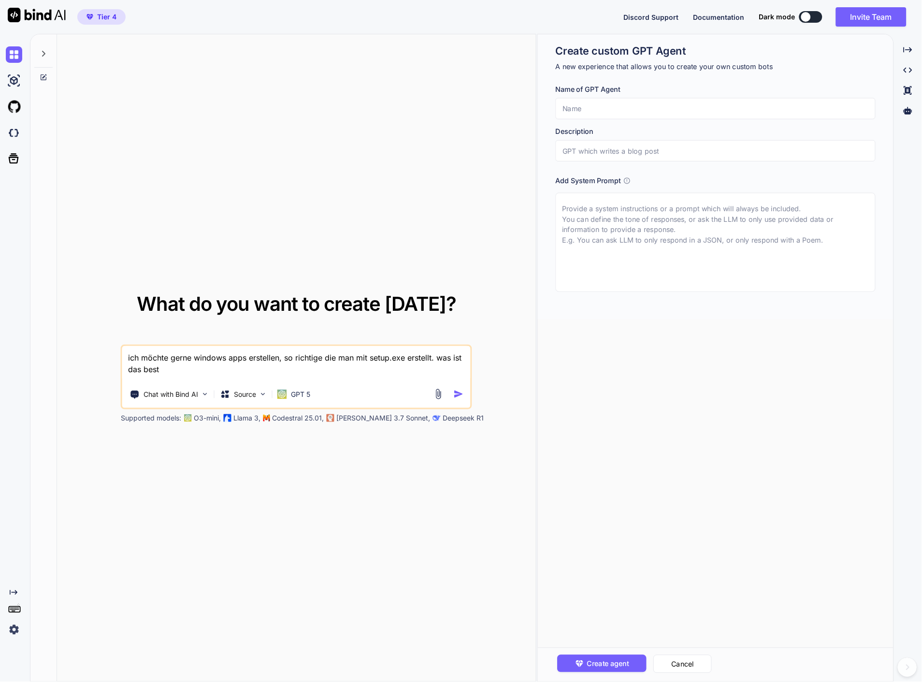
type textarea "x"
type textarea "ich möchte gerne windows apps erstellen, so richtige die man mit setup.exe erst…"
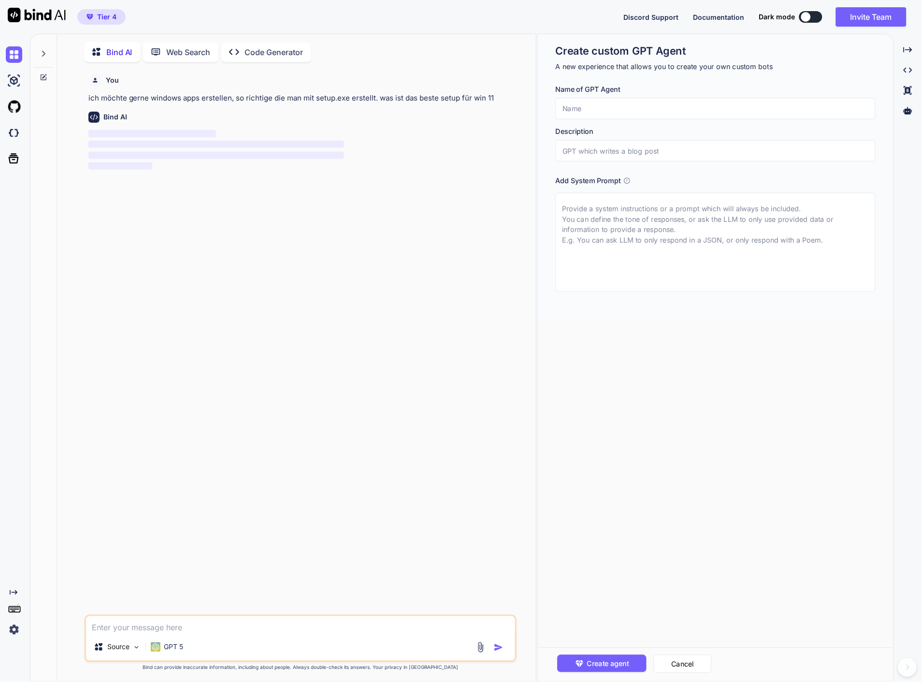
scroll to position [3, 0]
